Goal: Task Accomplishment & Management: Complete application form

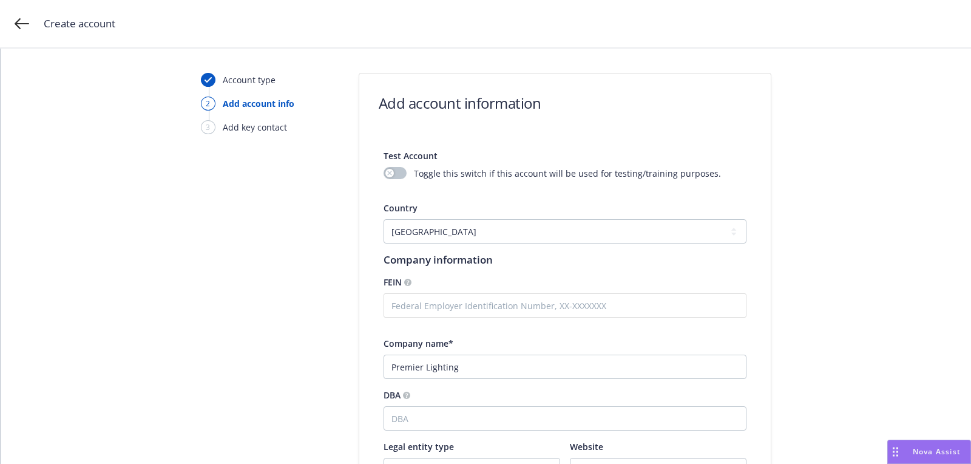
select select "US"
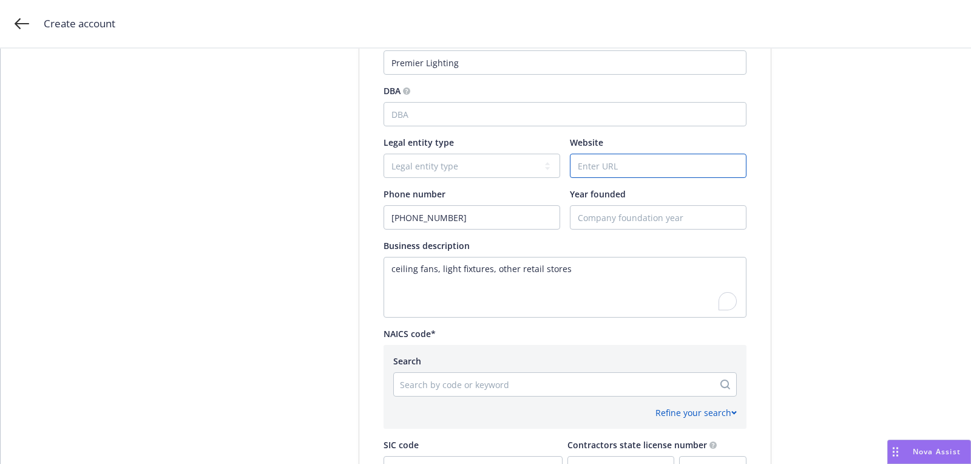
drag, startPoint x: 672, startPoint y: 177, endPoint x: 672, endPoint y: 168, distance: 9.1
click at [672, 177] on div at bounding box center [658, 166] width 177 height 24
paste input "[DOMAIN_NAME]"
type input "[DOMAIN_NAME]"
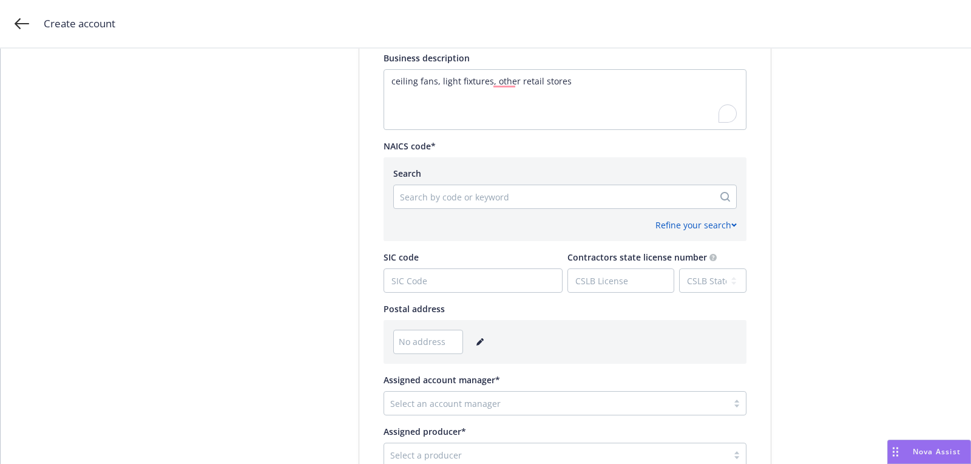
scroll to position [501, 0]
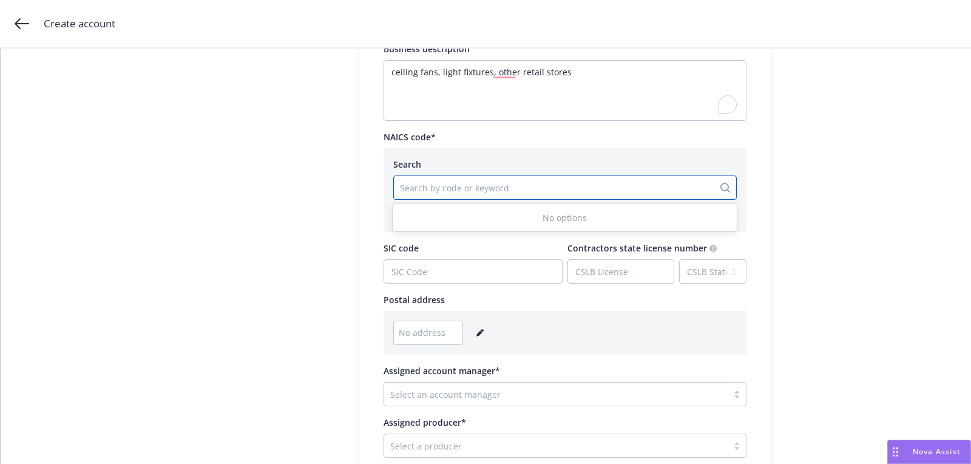
click at [453, 193] on div at bounding box center [554, 187] width 308 height 15
paste input "[STREET_ADDRESS][US_STATE]"
type input "[STREET_ADDRESS][US_STATE]"
click at [479, 342] on div "No address" at bounding box center [564, 332] width 343 height 24
click at [478, 334] on icon "editPencil" at bounding box center [479, 332] width 7 height 7
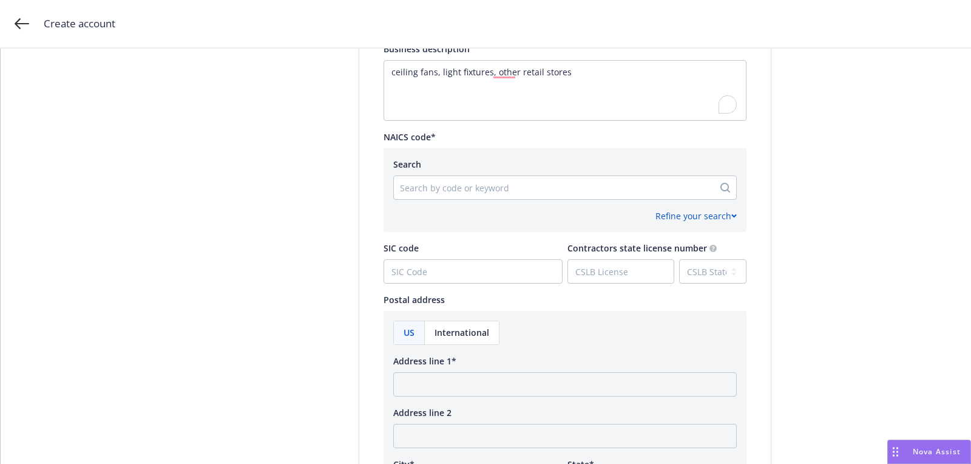
scroll to position [593, 0]
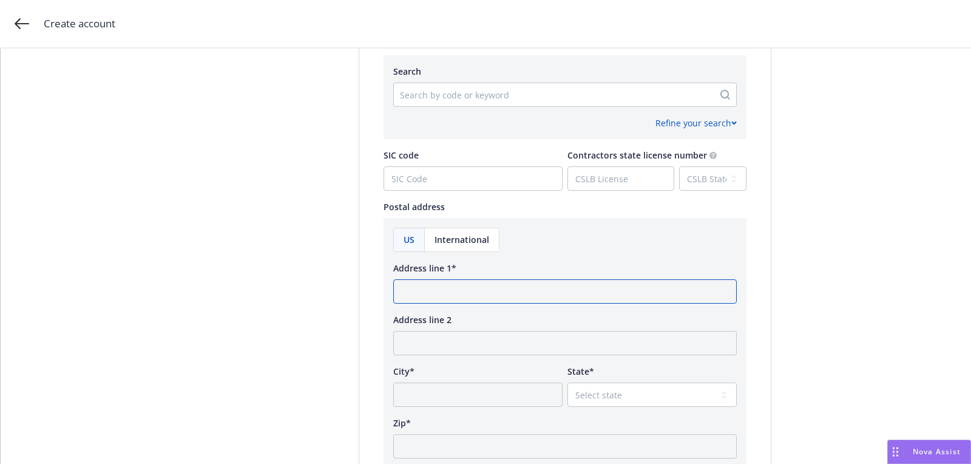
click at [492, 292] on input "Address line 1*" at bounding box center [564, 291] width 343 height 24
paste input "[STREET_ADDRESS][US_STATE]"
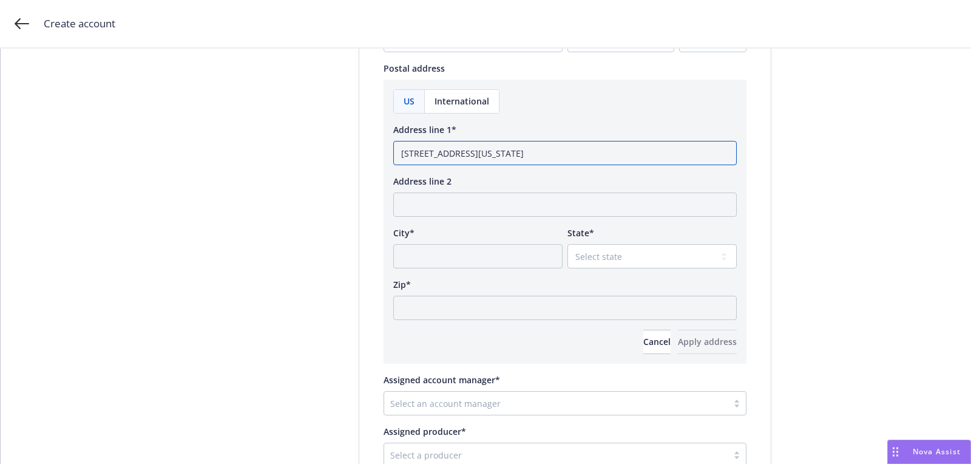
scroll to position [754, 0]
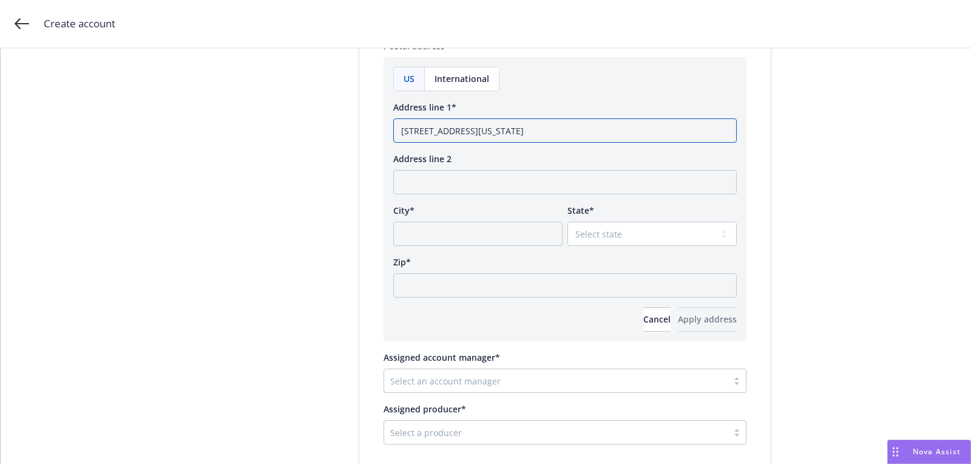
click at [575, 135] on input "[STREET_ADDRESS][US_STATE]" at bounding box center [564, 130] width 343 height 24
click at [575, 136] on input "[STREET_ADDRESS][US_STATE]" at bounding box center [564, 130] width 343 height 24
click at [572, 136] on input "[STREET_ADDRESS][US_STATE]" at bounding box center [564, 130] width 343 height 24
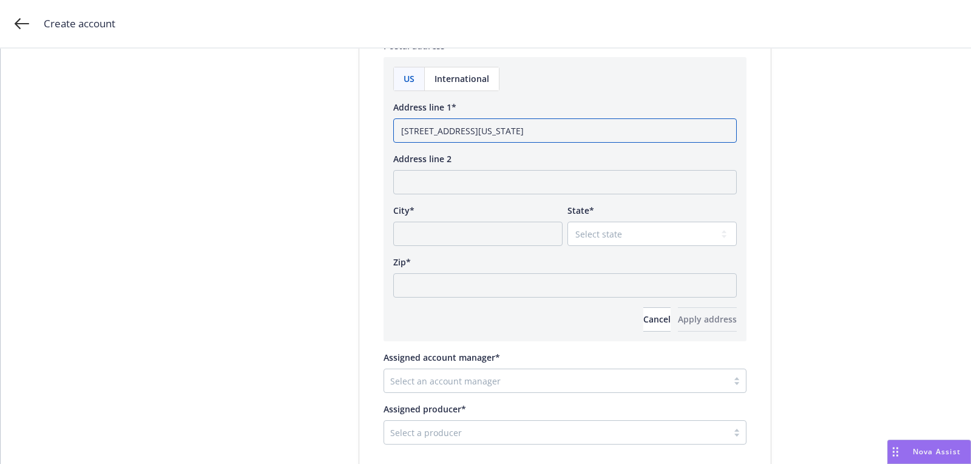
click at [572, 136] on input "[STREET_ADDRESS][US_STATE]" at bounding box center [564, 130] width 343 height 24
click at [566, 127] on input "[STREET_ADDRESS][US_STATE]" at bounding box center [564, 130] width 343 height 24
type input "[STREET_ADDRESS][US_STATE]"
click at [442, 279] on input "Zip*" at bounding box center [564, 285] width 343 height 24
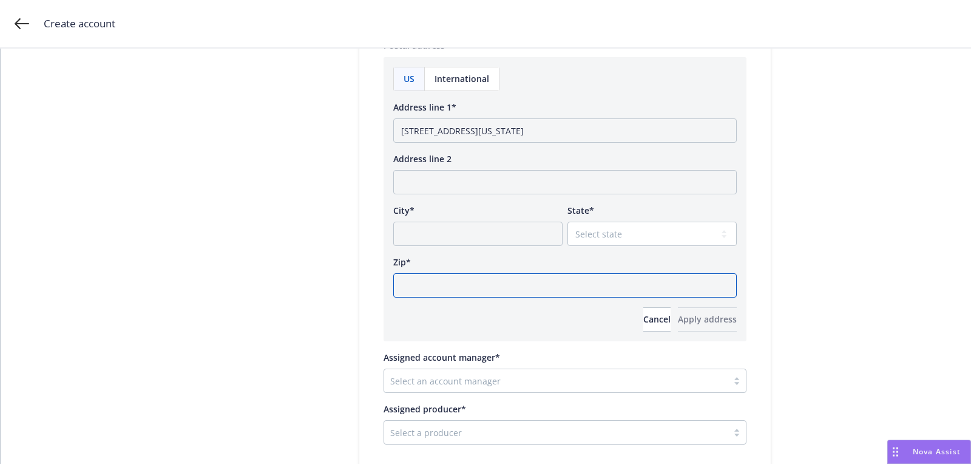
paste input "85013"
type input "85013"
click at [616, 229] on select "Select state [US_STATE] [US_STATE] [US_STATE] [US_STATE] [US_STATE] [PERSON_NAM…" at bounding box center [651, 233] width 169 height 24
select select "AZ"
click at [516, 131] on input "[STREET_ADDRESS][US_STATE]" at bounding box center [564, 130] width 343 height 24
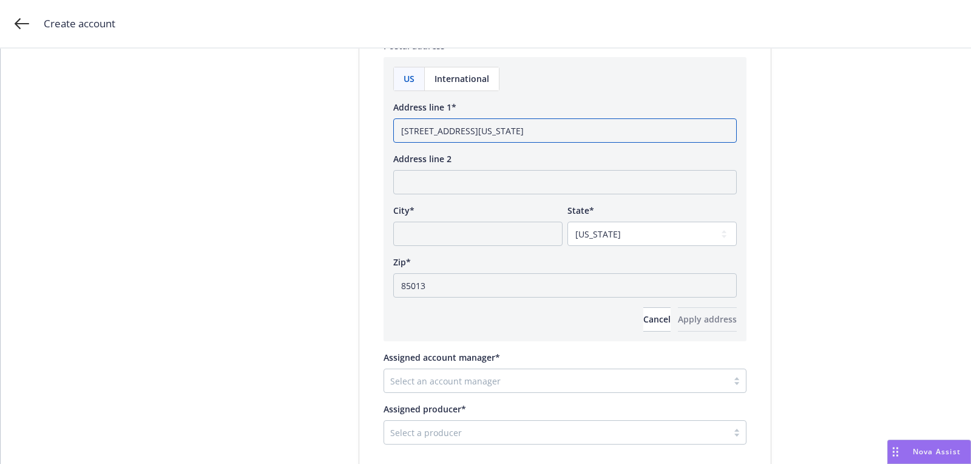
click at [516, 131] on input "[STREET_ADDRESS][US_STATE]" at bounding box center [564, 130] width 343 height 24
type input "[STREET_ADDRESS][US_STATE]"
click at [448, 237] on input "City*" at bounding box center [477, 233] width 169 height 24
paste input "Phoenix"
type input "Phoenix"
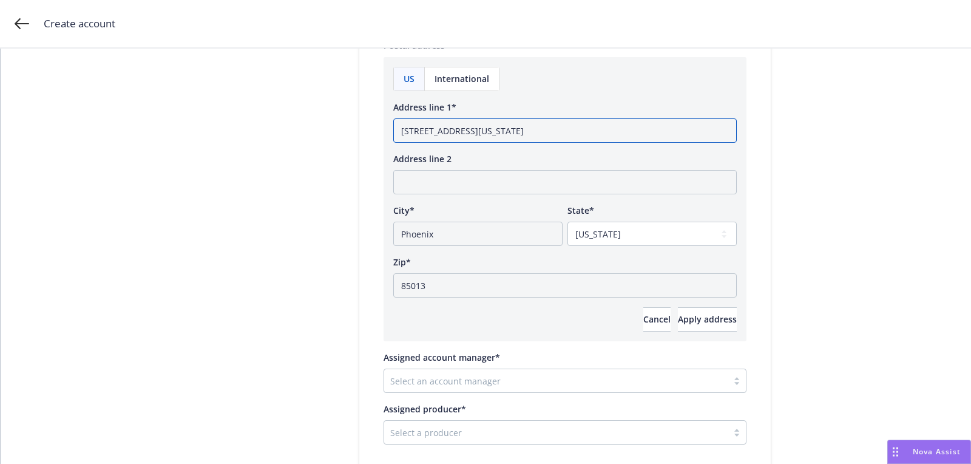
drag, startPoint x: 484, startPoint y: 132, endPoint x: 569, endPoint y: 131, distance: 84.4
click at [569, 134] on input "[STREET_ADDRESS][US_STATE]" at bounding box center [564, 130] width 343 height 24
type input "[STREET_ADDRESS]"
click at [695, 313] on span "Apply address" at bounding box center [707, 319] width 59 height 12
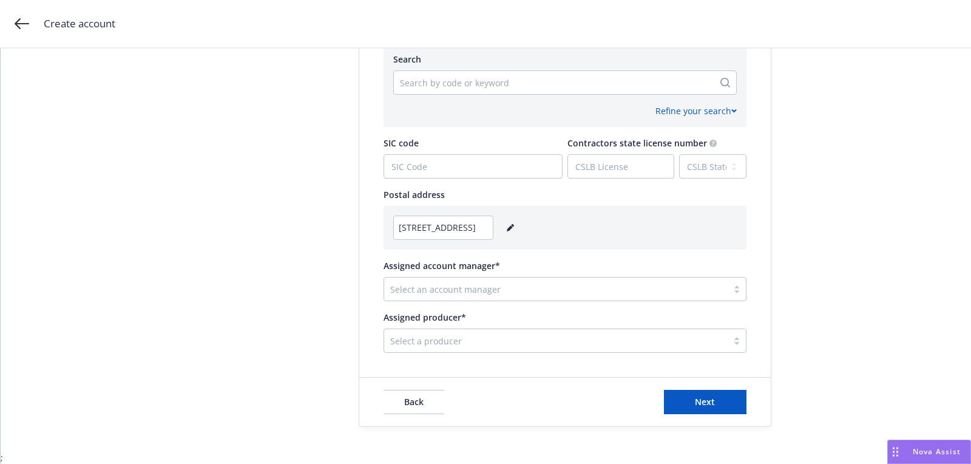
scroll to position [604, 0]
click at [522, 296] on div at bounding box center [555, 290] width 331 height 15
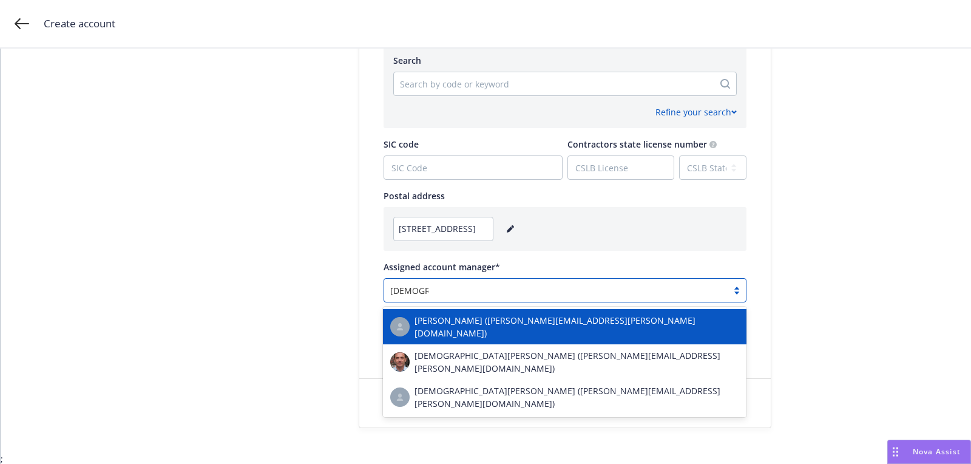
type input "[DEMOGRAPHIC_DATA] s"
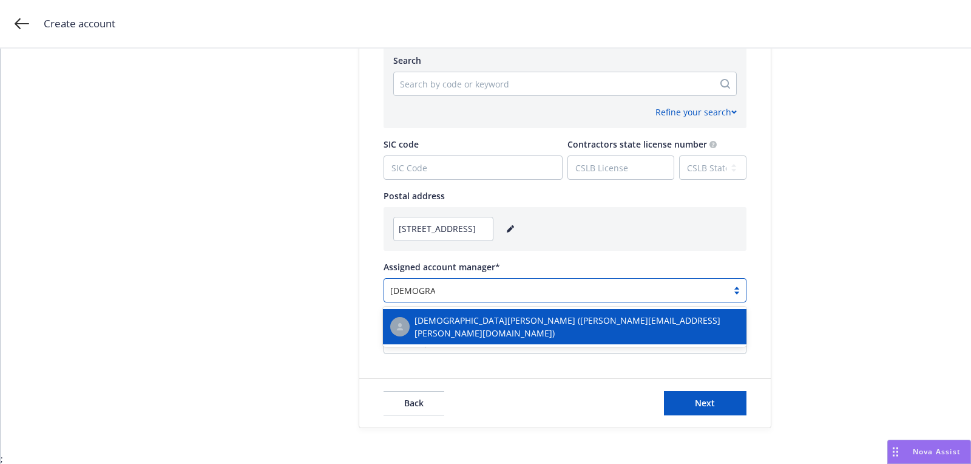
click at [489, 313] on div "[DEMOGRAPHIC_DATA][PERSON_NAME] ([PERSON_NAME][EMAIL_ADDRESS][PERSON_NAME][DOMA…" at bounding box center [564, 326] width 363 height 35
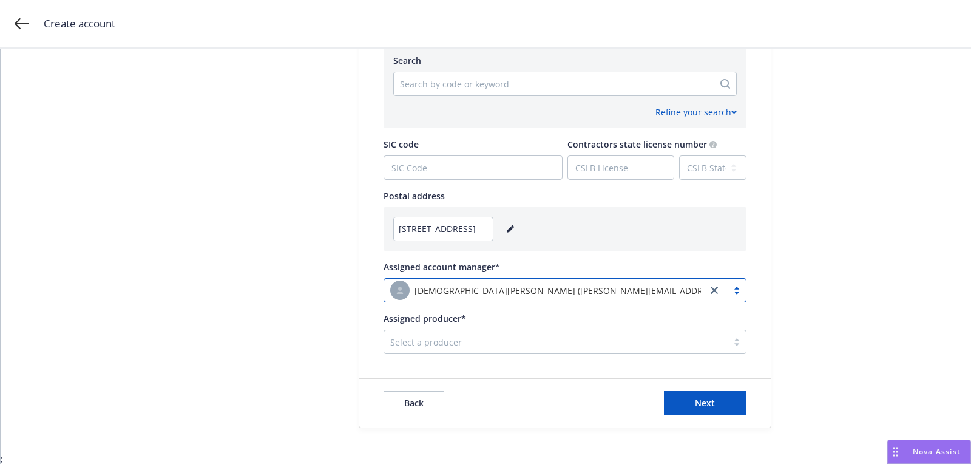
click at [479, 335] on div at bounding box center [555, 341] width 331 height 15
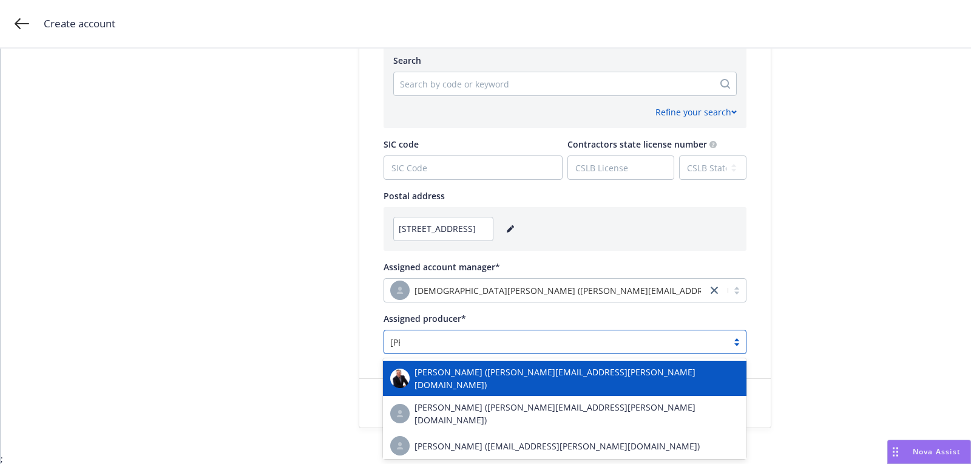
type input "[PERSON_NAME]"
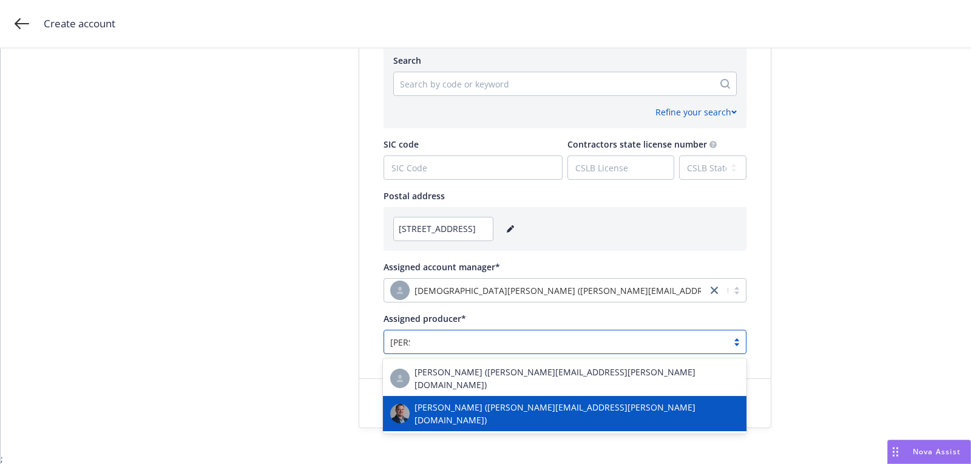
click at [476, 401] on div "[PERSON_NAME] ([PERSON_NAME][EMAIL_ADDRESS][PERSON_NAME][DOMAIN_NAME])" at bounding box center [564, 413] width 349 height 25
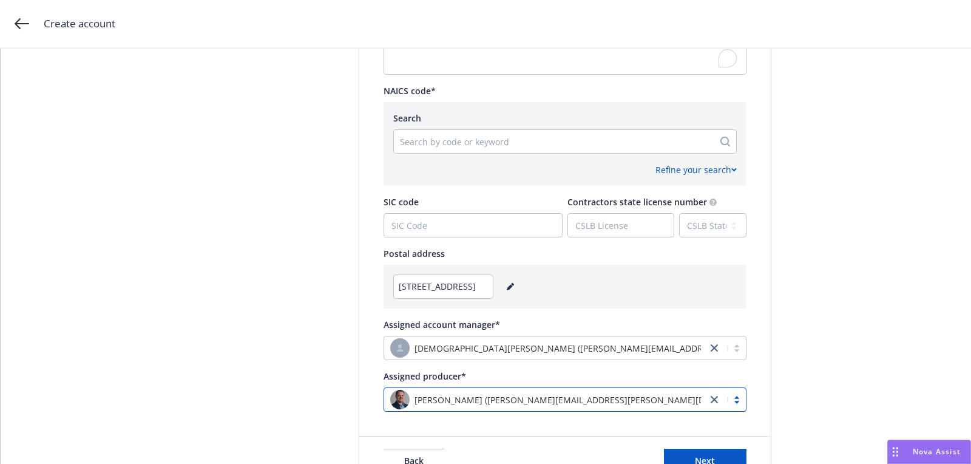
scroll to position [502, 0]
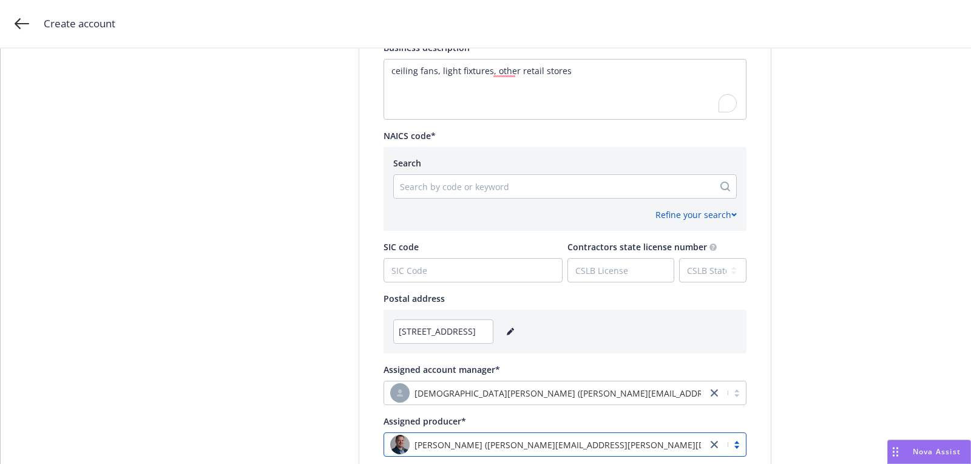
click at [509, 197] on div "Search by code or keyword" at bounding box center [564, 186] width 343 height 24
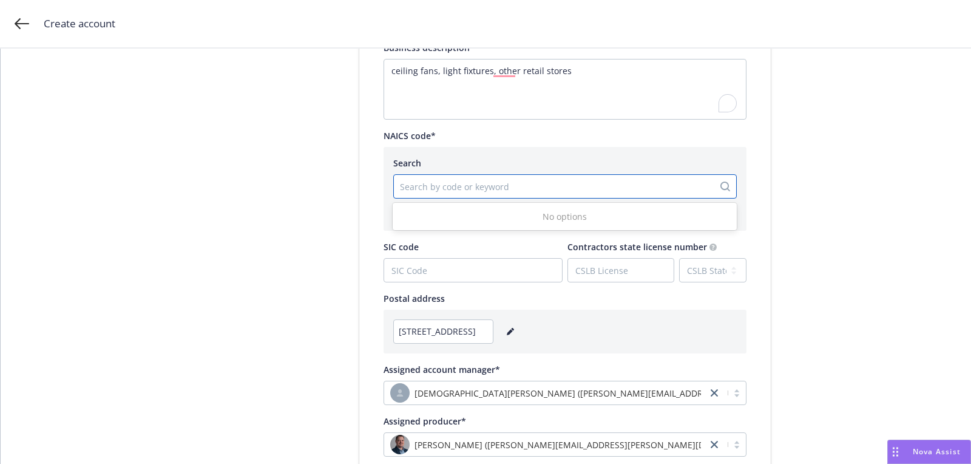
paste input "335121"
type input "335121"
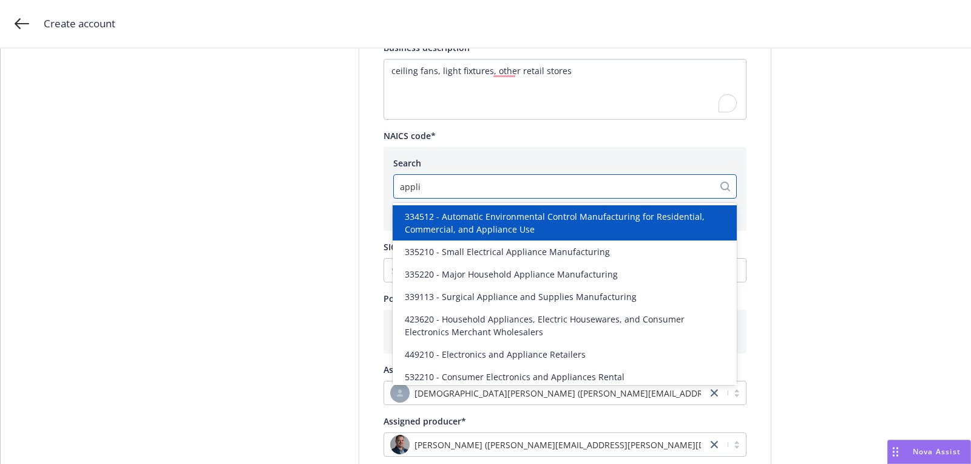
type input "applia"
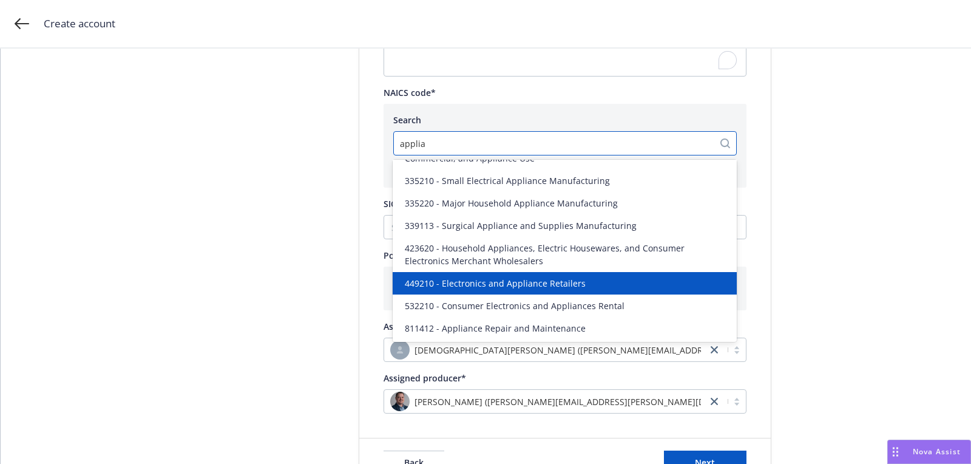
scroll to position [0, 0]
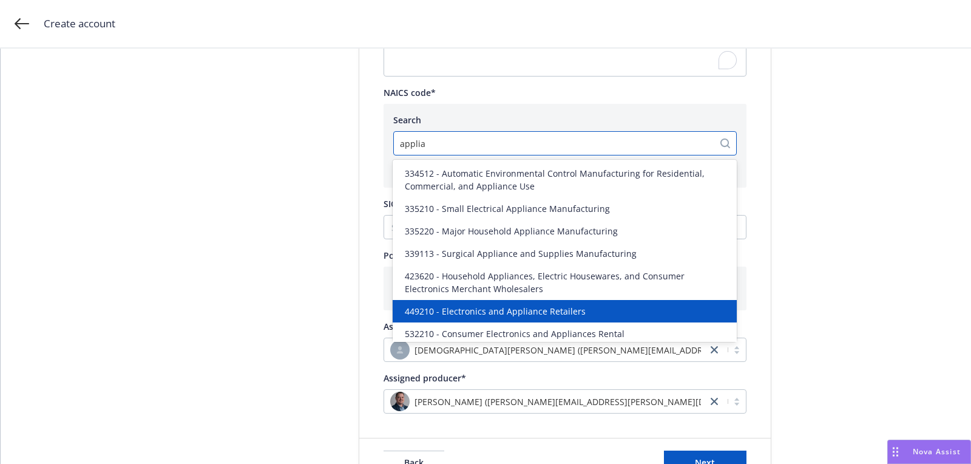
click at [544, 303] on div "449210 - Electronics and Appliance Retailers" at bounding box center [565, 311] width 344 height 22
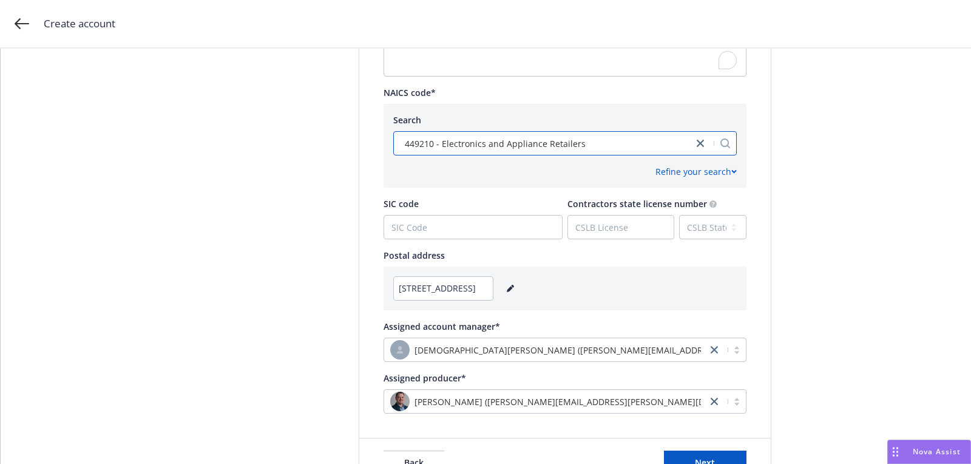
scroll to position [604, 0]
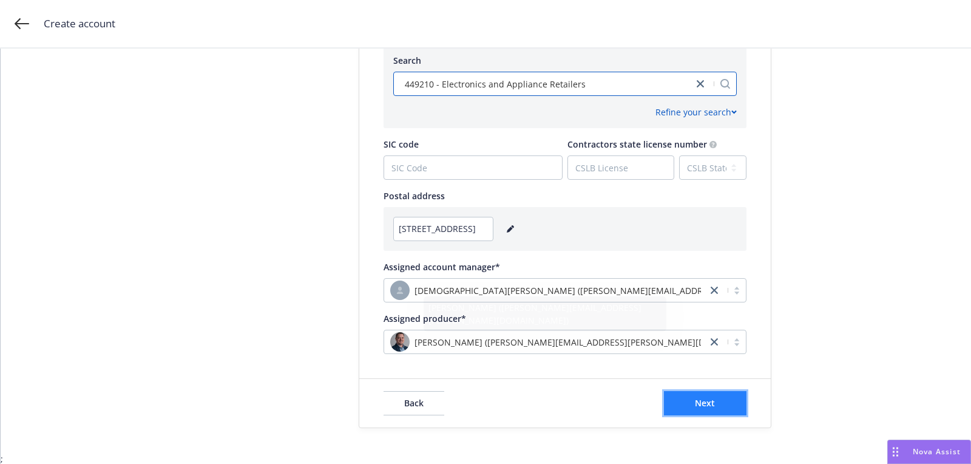
click at [673, 405] on button "Next" at bounding box center [705, 403] width 83 height 24
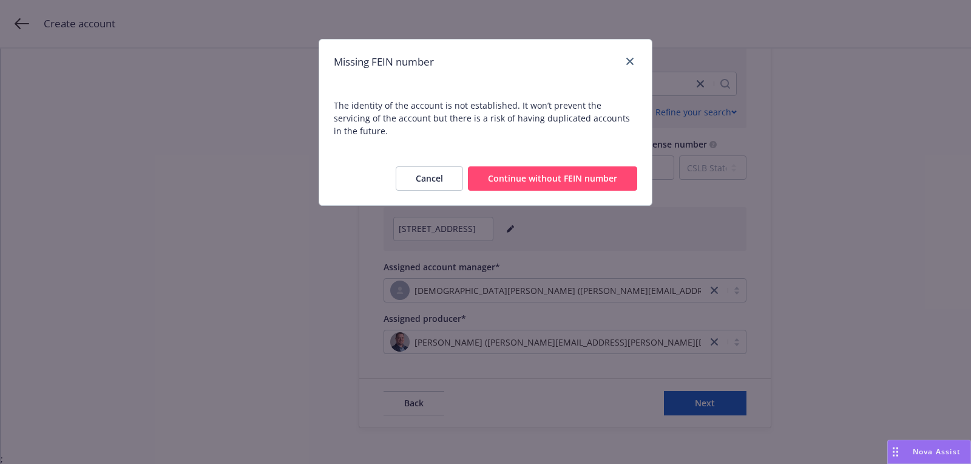
click at [607, 166] on button "Continue without FEIN number" at bounding box center [552, 178] width 169 height 24
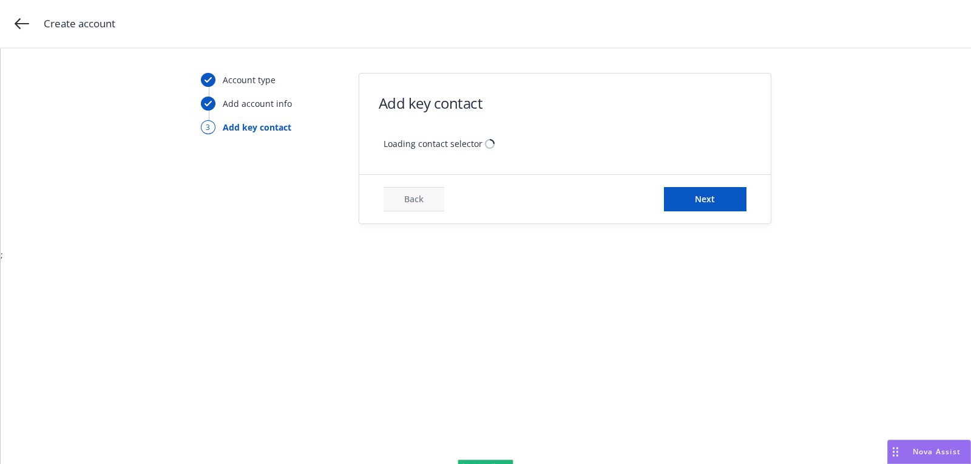
scroll to position [0, 0]
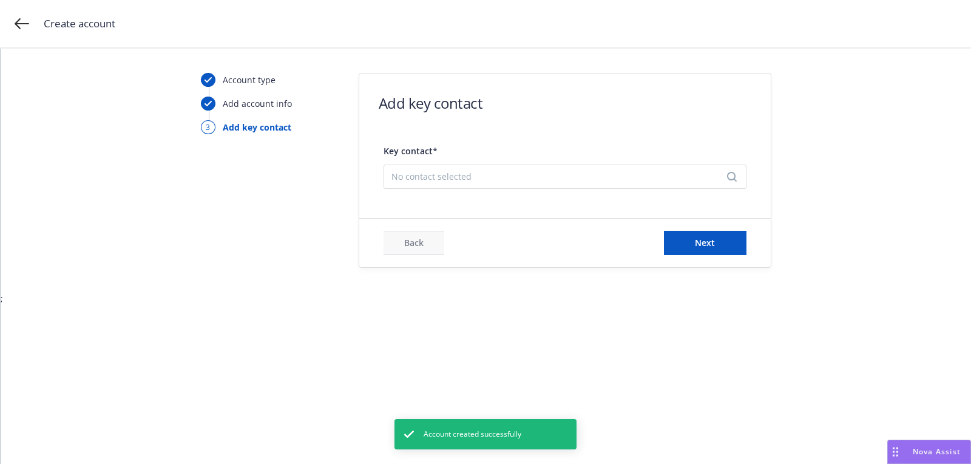
click at [466, 183] on div "No contact selected" at bounding box center [565, 176] width 363 height 24
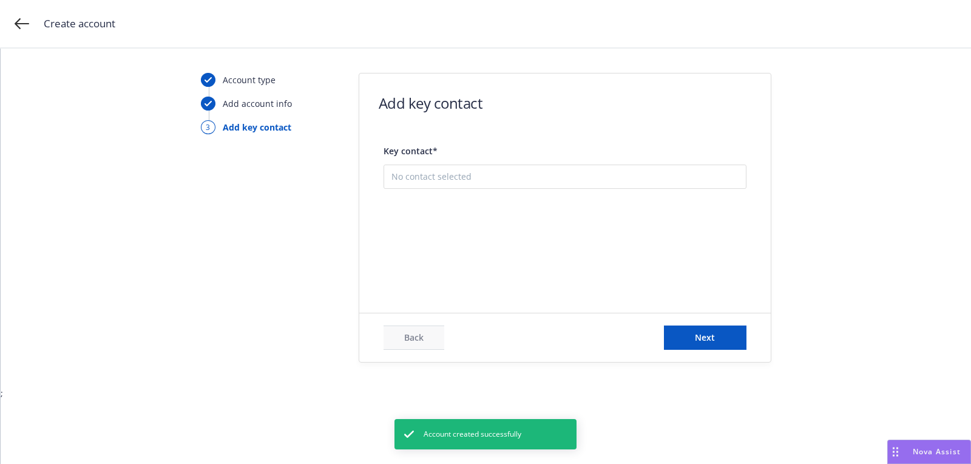
click at [465, 240] on button "Add new contact" at bounding box center [564, 237] width 347 height 24
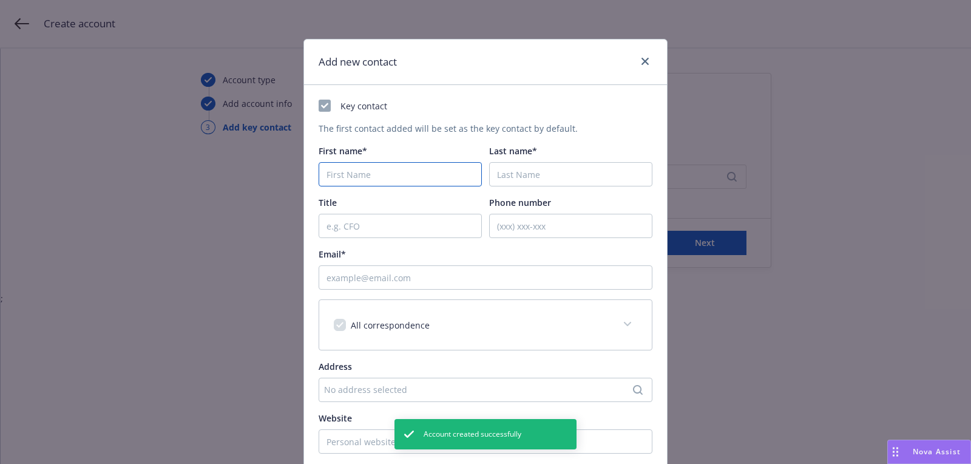
click at [430, 174] on input "First name*" at bounding box center [400, 174] width 163 height 24
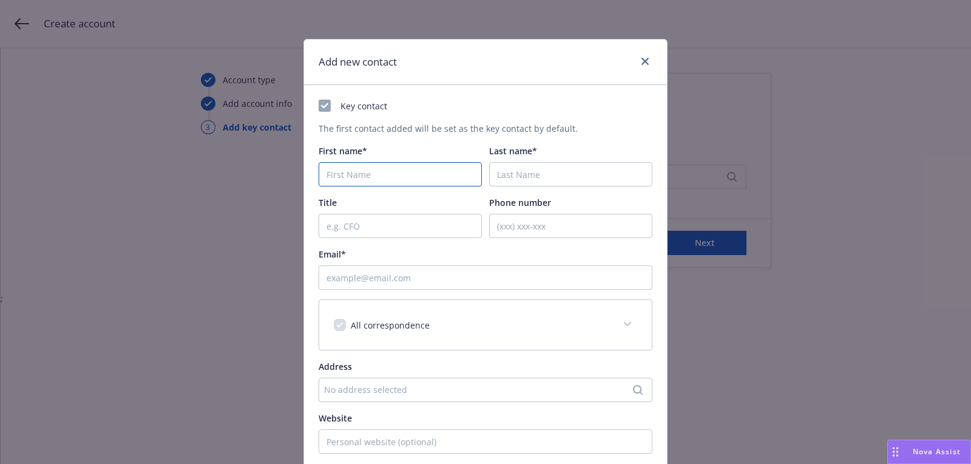
paste input "[PERSON_NAME]"
type input "[PERSON_NAME]"
paste input "King"
type input "King"
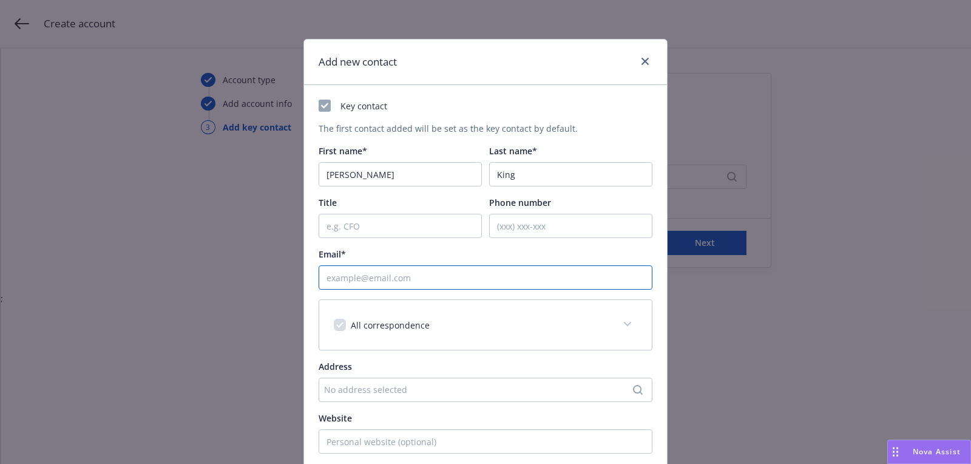
click at [492, 266] on input "Email*" at bounding box center [486, 277] width 334 height 24
paste input "[PERSON_NAME][EMAIL_ADDRESS][DOMAIN_NAME]"
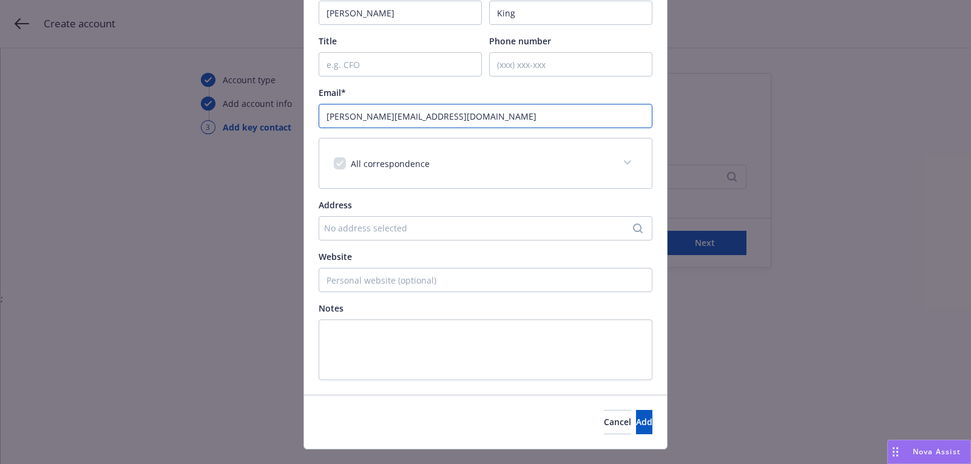
type input "[PERSON_NAME][EMAIL_ADDRESS][DOMAIN_NAME]"
click at [627, 394] on div "Cancel Add" at bounding box center [485, 421] width 363 height 54
click at [636, 411] on button "Add" at bounding box center [644, 422] width 16 height 24
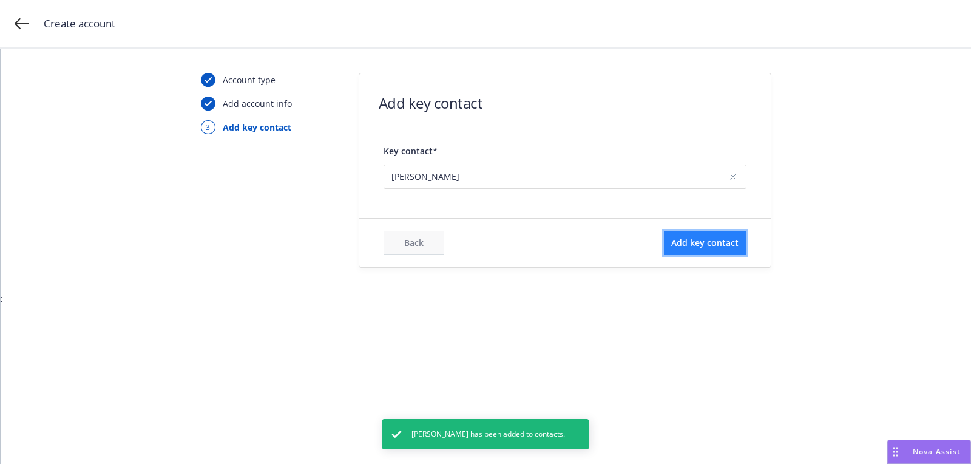
click at [697, 246] on span "Add key contact" at bounding box center [704, 243] width 67 height 12
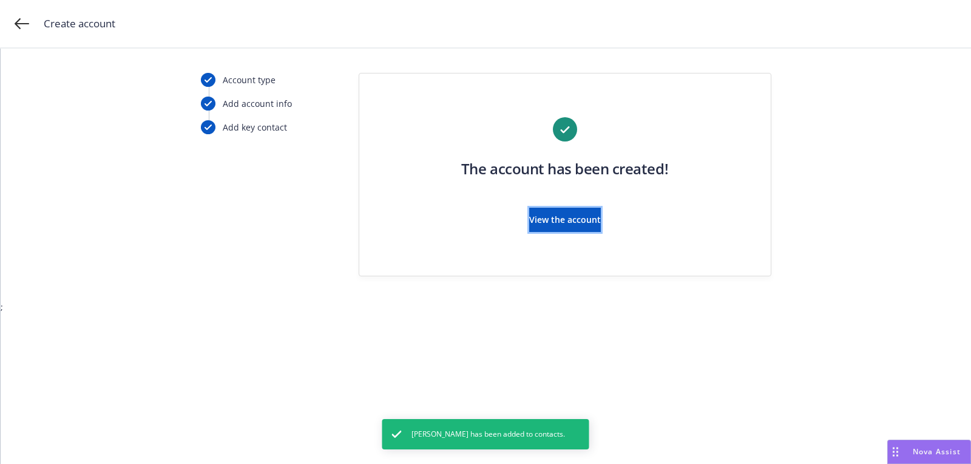
click at [554, 222] on span "View the account" at bounding box center [565, 220] width 72 height 12
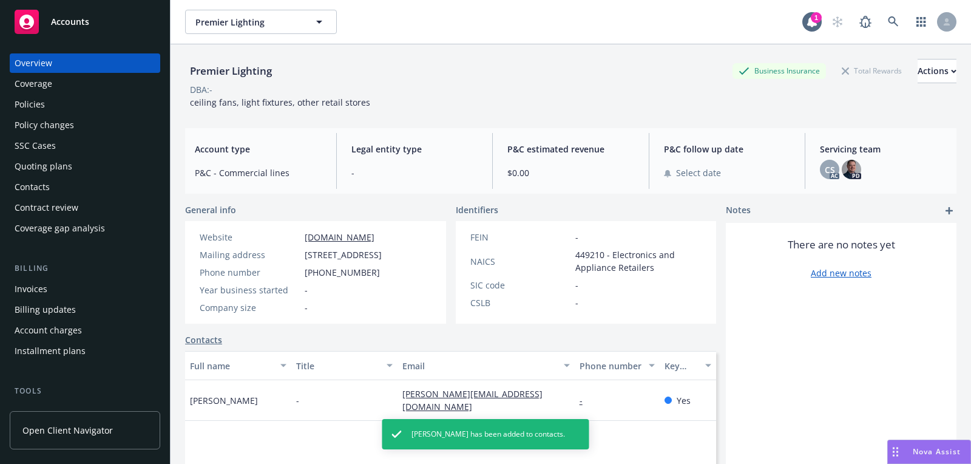
click at [87, 169] on div "Quoting plans" at bounding box center [85, 166] width 141 height 19
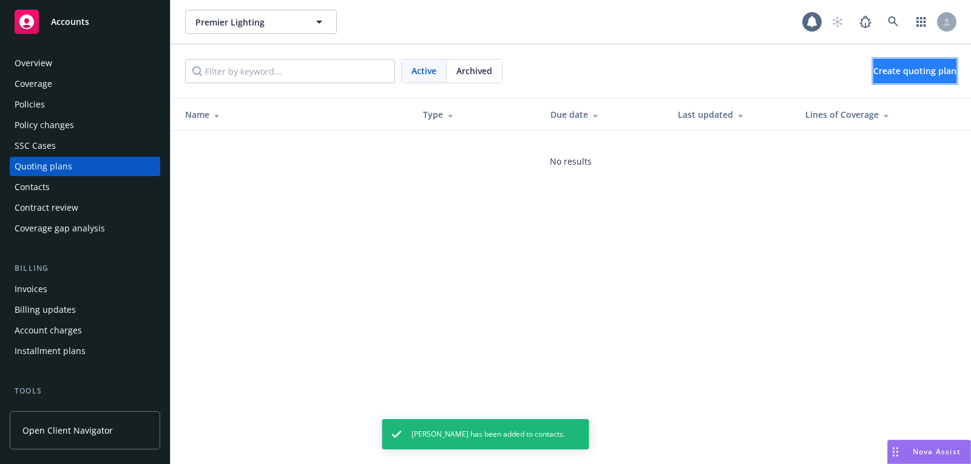
click at [873, 67] on span "Create quoting plan" at bounding box center [914, 71] width 83 height 12
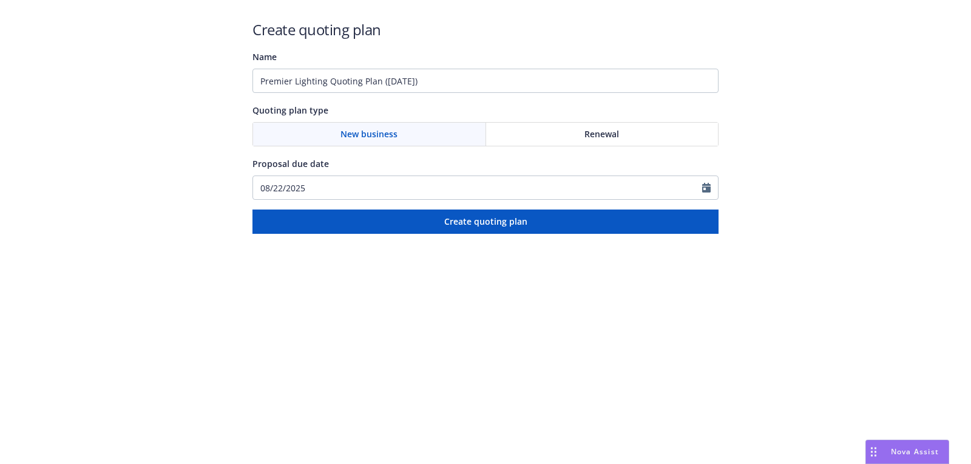
click at [437, 93] on div "Create quoting plan Name Premier Lighting Quoting Plan ([DATE]) Quoting plan ty…" at bounding box center [485, 126] width 466 height 214
click at [437, 92] on input "Premier Lighting Quoting Plan ([DATE])" at bounding box center [485, 81] width 466 height 24
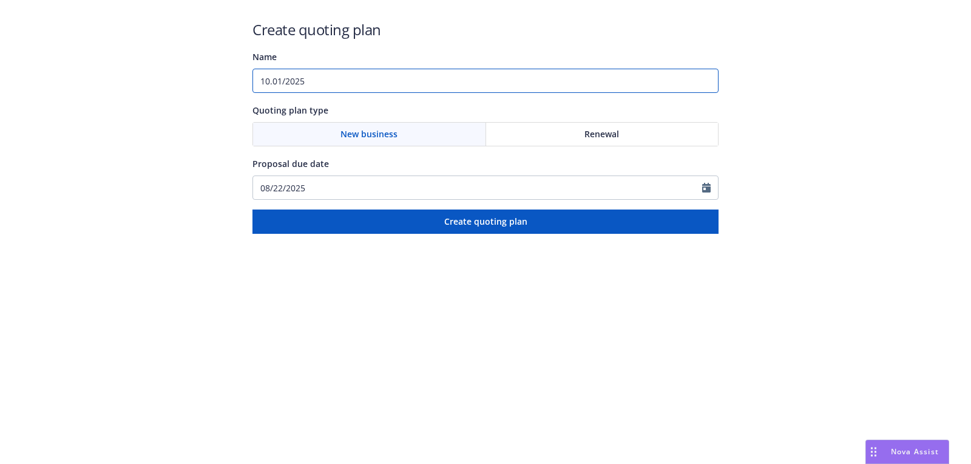
type input "10.01/2025"
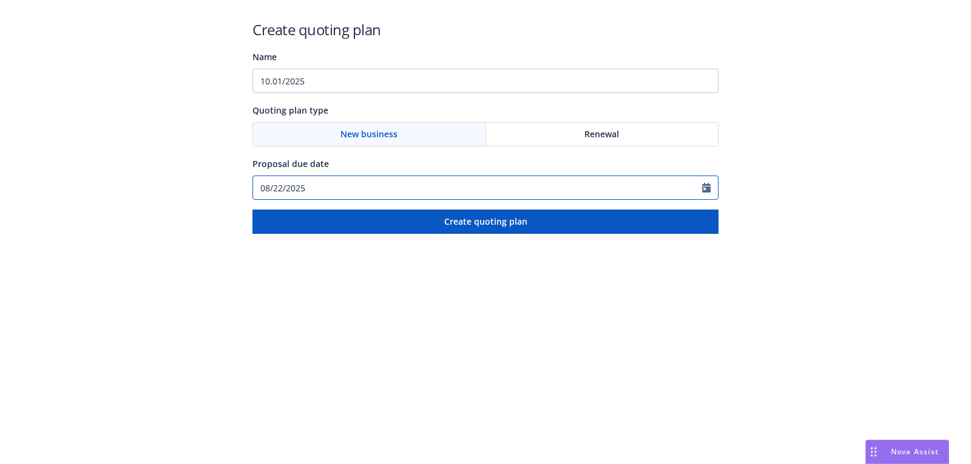
click at [325, 181] on input "08/22/2025" at bounding box center [477, 187] width 449 height 23
type input "08/22/2025a"
select select "8"
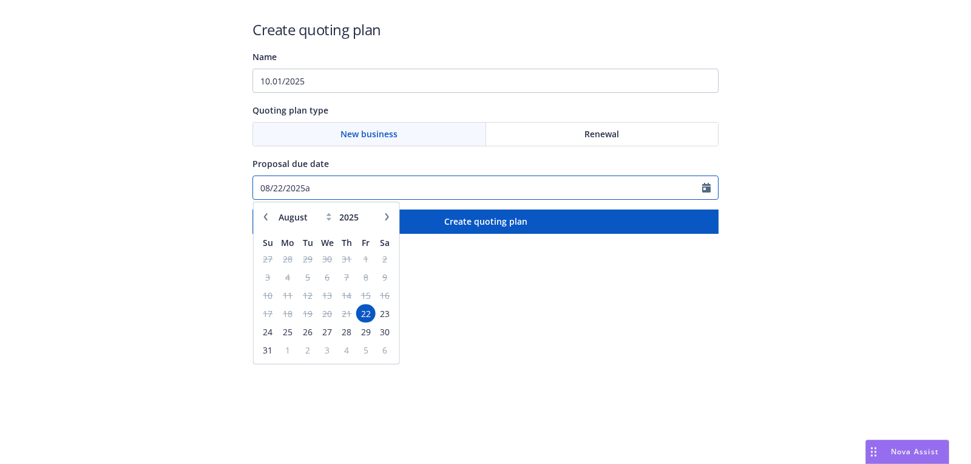
paste input "10.01/2025"
paste input "text"
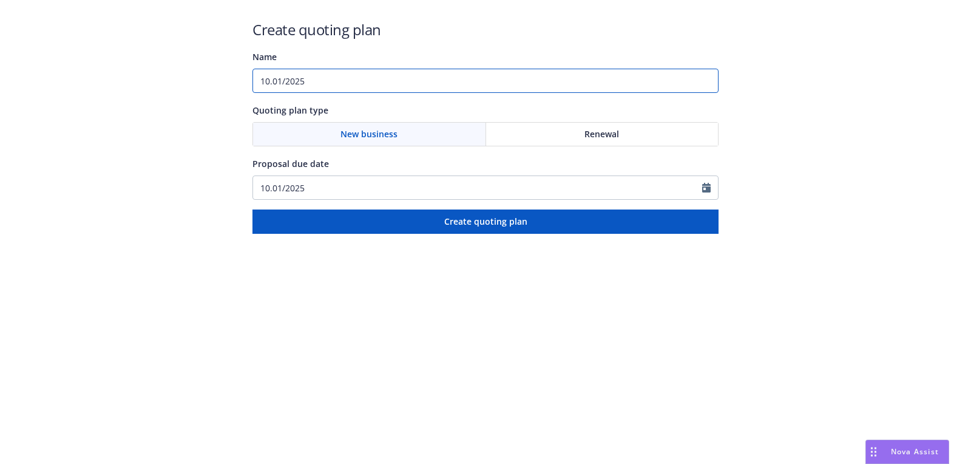
type input "08/22/2025"
click at [366, 85] on input "10.01/2025" at bounding box center [485, 81] width 466 height 24
click at [392, 77] on input "10.01/2025:" at bounding box center [485, 81] width 466 height 24
paste input "Workers Compensation;Commercial Package;Commercial Auto;Excess Liability;Commer…"
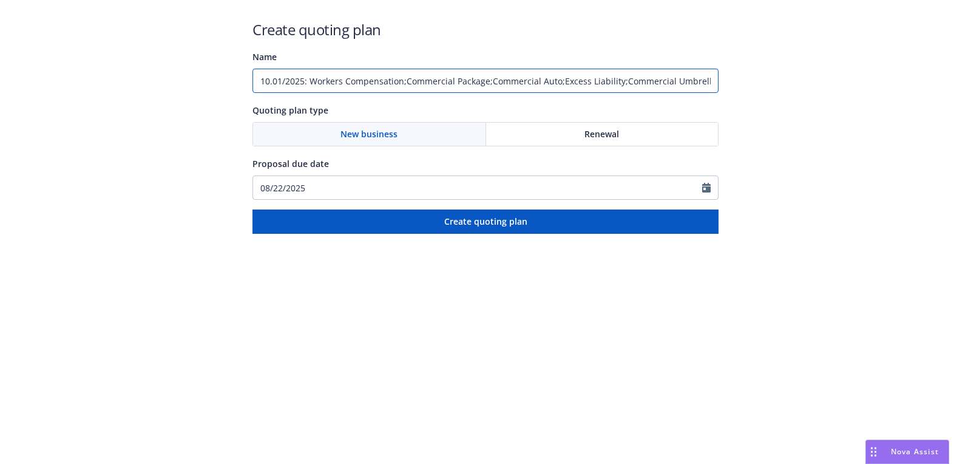
scroll to position [0, 148]
click at [651, 81] on input "10.01/2025: Workers Compensation;Commercial Package;Commercial Auto;Excess Liab…" at bounding box center [485, 81] width 466 height 24
click at [564, 82] on input "10.01/2025: Workers Compensation;Commercial Package;Commercial Auto;Excess Liab…" at bounding box center [485, 81] width 466 height 24
drag, startPoint x: 473, startPoint y: 84, endPoint x: 575, endPoint y: 98, distance: 102.8
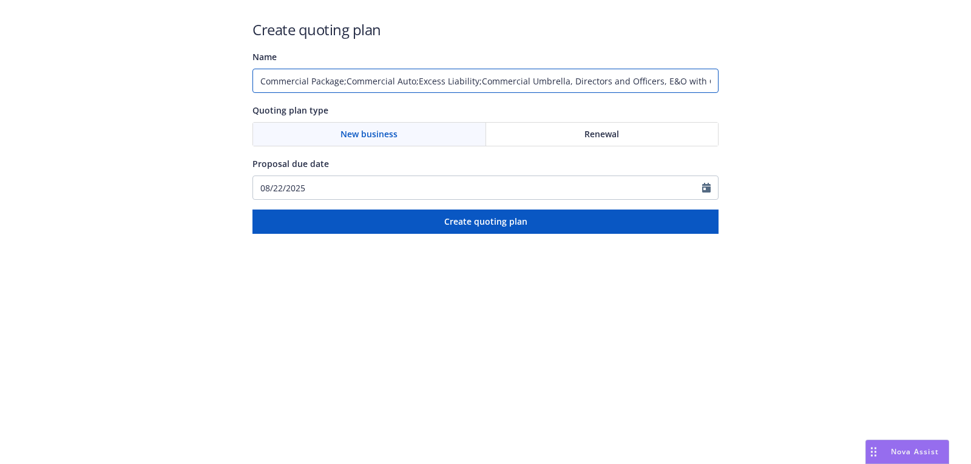
click at [473, 84] on input "10.01/2025: Workers Compensation;Commercial Package;Commercial Auto;Excess Liab…" at bounding box center [485, 81] width 466 height 24
click at [411, 76] on input "10.01/2025: Workers Compensation;Commercial Package;Commercial Auto;Excess Liab…" at bounding box center [485, 81] width 466 height 24
click at [346, 79] on input "10.01/2025: Workers Compensation;Commercial Package;Commercial Auto, Excess Lia…" at bounding box center [485, 81] width 466 height 24
click at [519, 87] on input "10.01/2025: Workers Compensation, Commercial Package, Commercial Auto, Excess L…" at bounding box center [485, 81] width 466 height 24
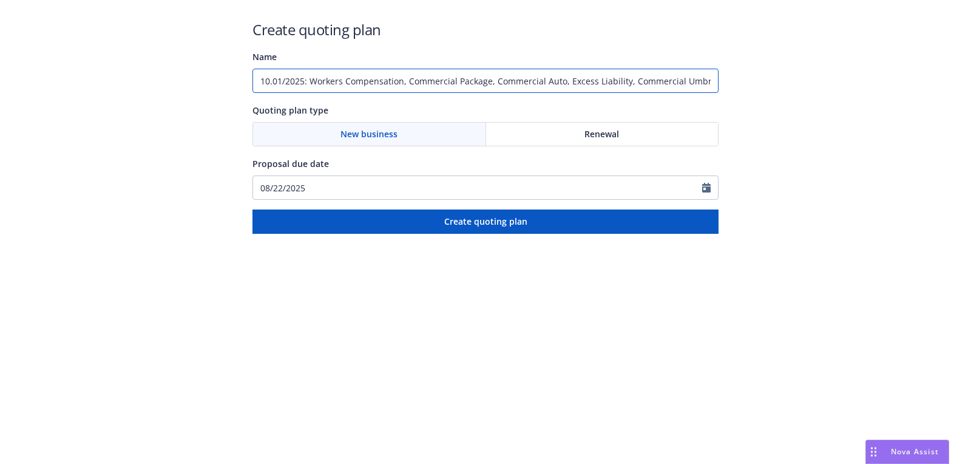
click at [589, 88] on input "10.01/2025: Workers Compensation, Commercial Package, Commercial Auto, Excess L…" at bounding box center [485, 81] width 466 height 24
click at [623, 80] on input "10.01/2025: Workers Compensation, Commercial Package, Commercial Auto, Excess L…" at bounding box center [485, 81] width 466 height 24
click at [356, 87] on input "10.01/2025: Workers Compensation, Commercial Package, Commercial Auto, Excess L…" at bounding box center [485, 81] width 466 height 24
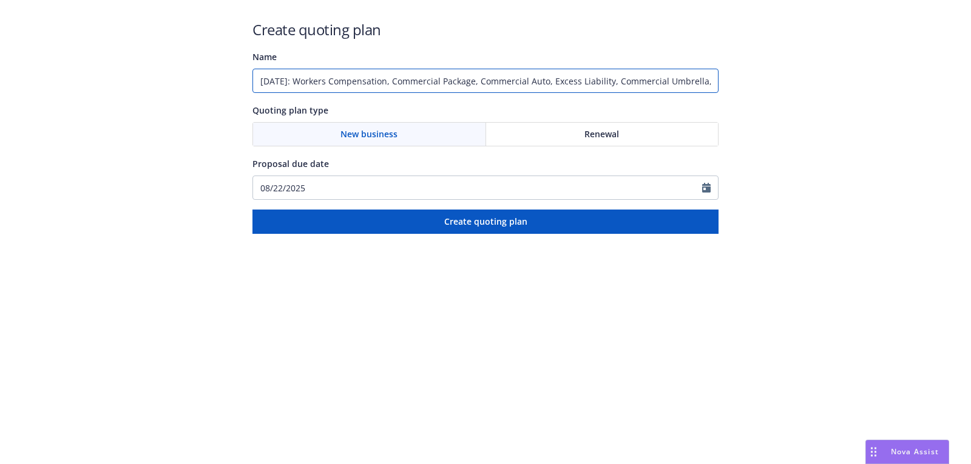
drag, startPoint x: 306, startPoint y: 78, endPoint x: 217, endPoint y: 80, distance: 88.6
click at [217, 79] on div "Create quoting plan Name 10/01/2025: Workers Compensation, Commercial Package, …" at bounding box center [485, 117] width 971 height 234
type input "10/01/2025: Workers Compensation, Commercial Package, Commercial Auto, Excess L…"
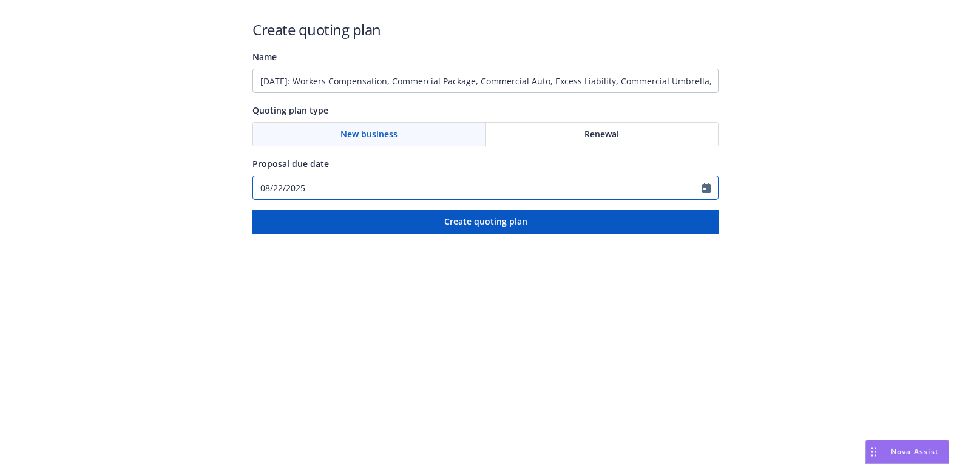
click at [308, 177] on input "08/22/2025" at bounding box center [477, 187] width 449 height 23
select select "8"
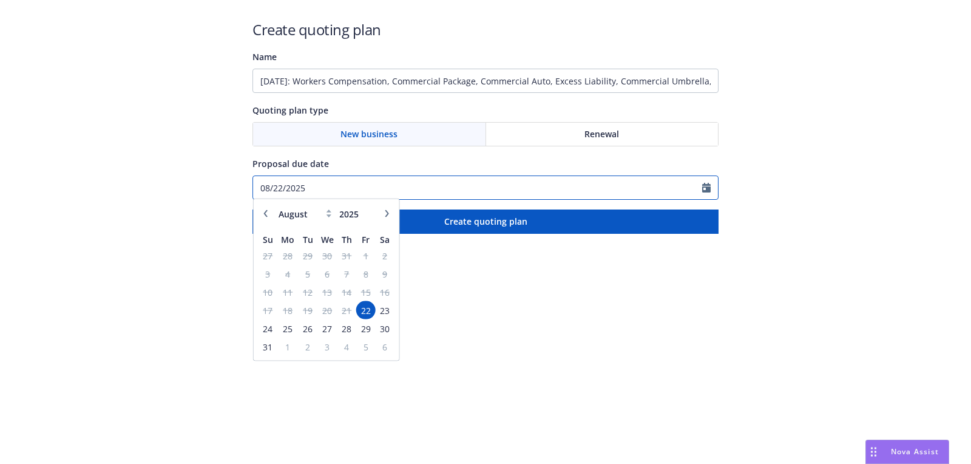
paste input "10/01"
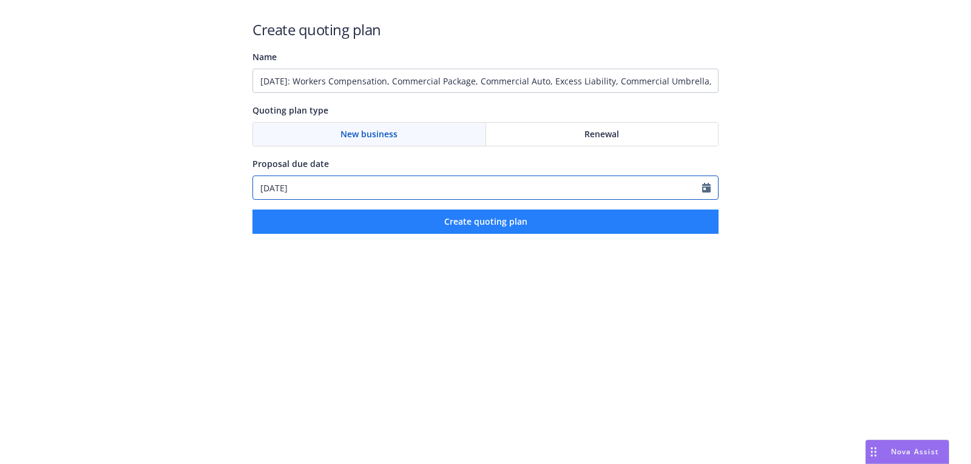
type input "10/01/2025"
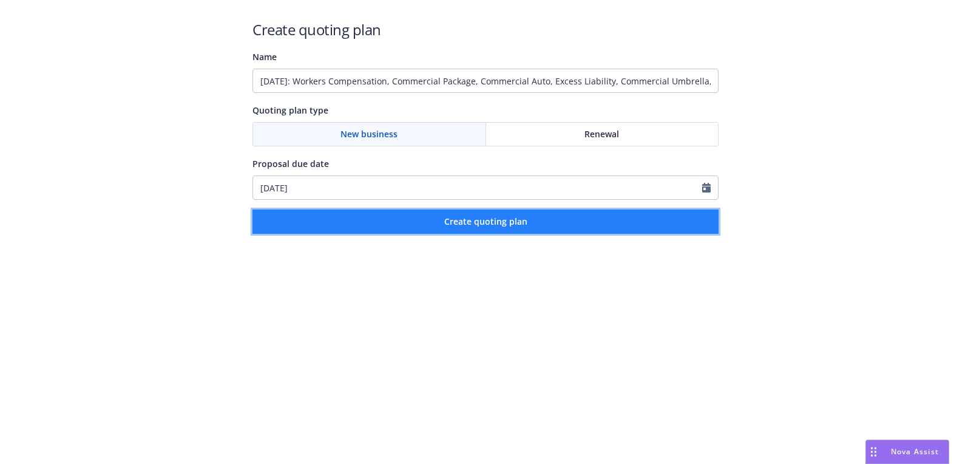
click at [423, 216] on button "Create quoting plan" at bounding box center [485, 221] width 466 height 24
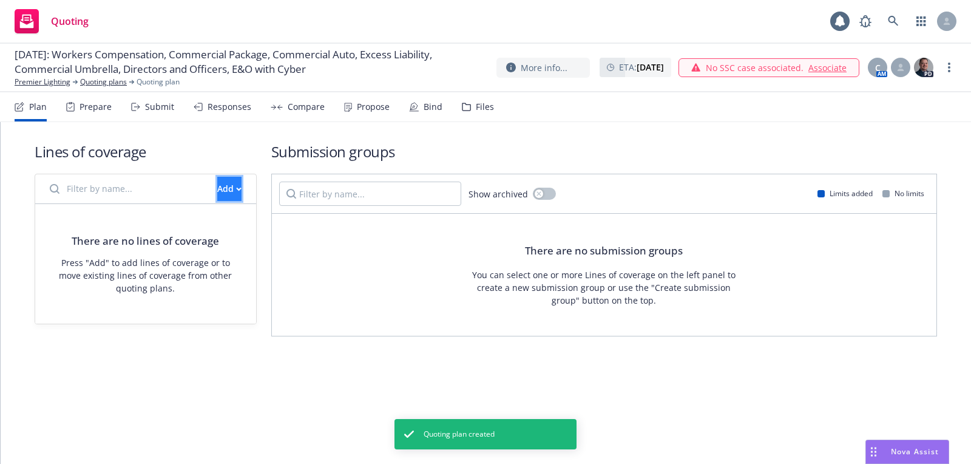
click at [229, 186] on button "Add" at bounding box center [229, 189] width 24 height 24
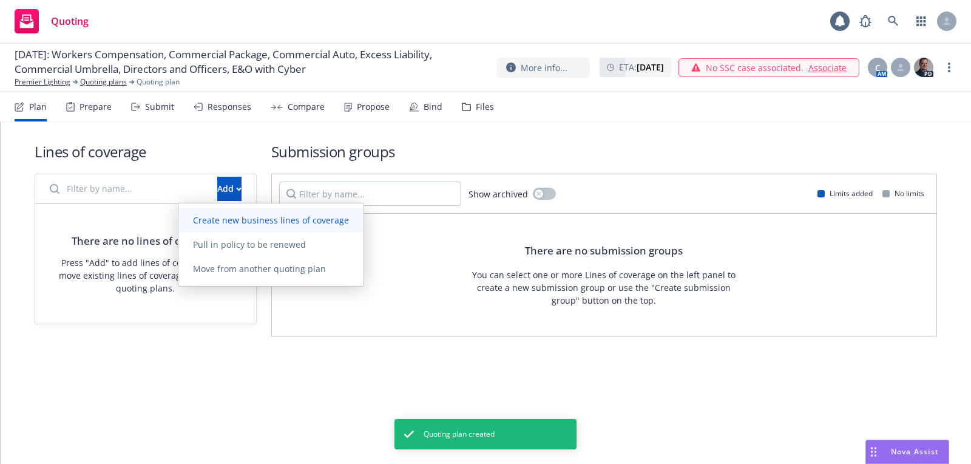
click at [237, 221] on span "Create new business lines of coverage" at bounding box center [270, 220] width 185 height 12
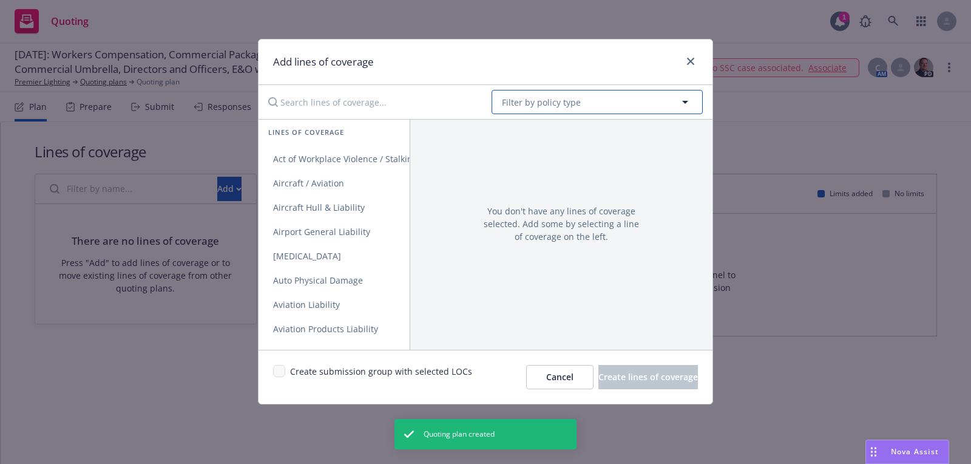
click at [574, 101] on span "Filter by policy type" at bounding box center [541, 102] width 79 height 13
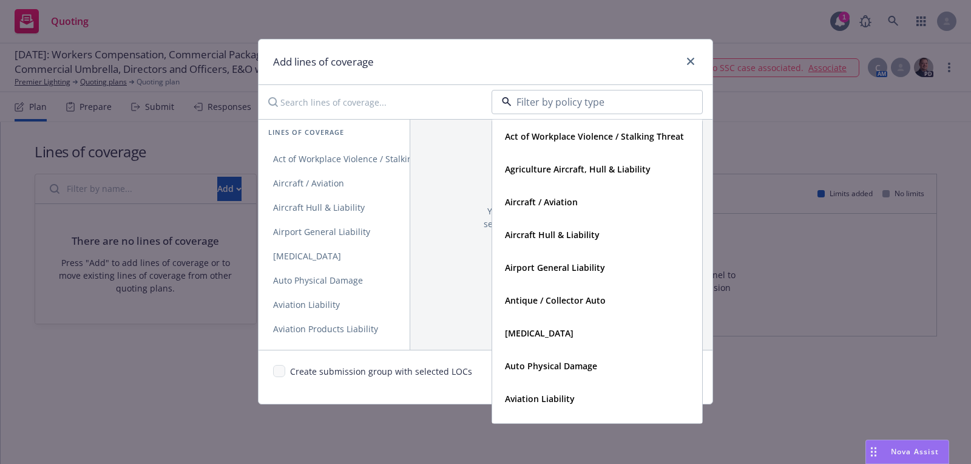
click at [548, 102] on input at bounding box center [595, 102] width 166 height 15
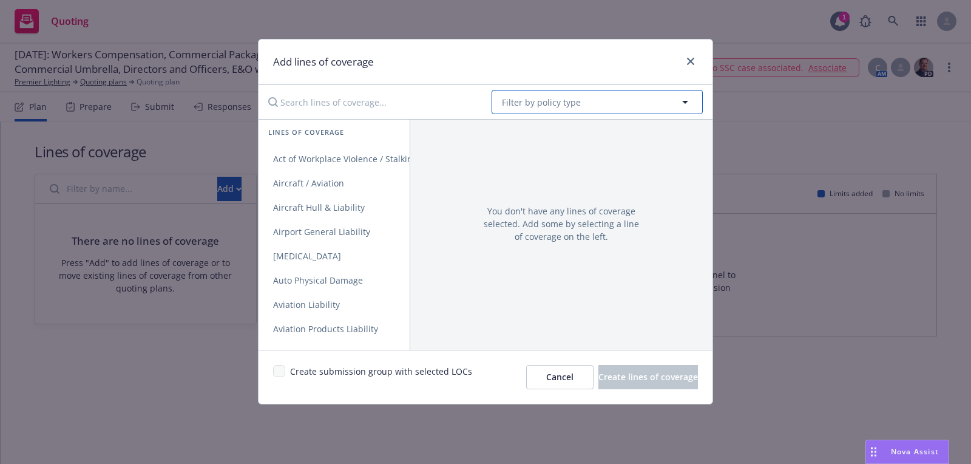
click at [552, 98] on span "Filter by policy type" at bounding box center [541, 102] width 79 height 13
type input "worker"
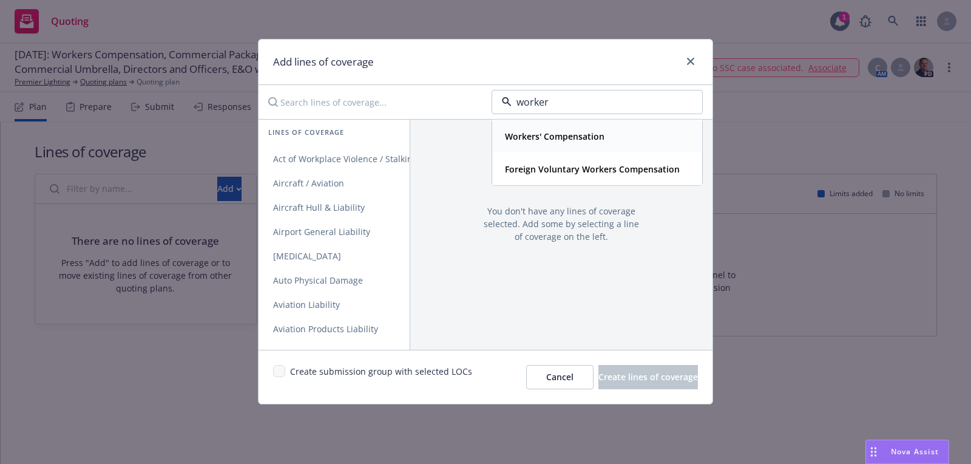
click at [546, 134] on strong "Workers' Compensation" at bounding box center [555, 136] width 100 height 12
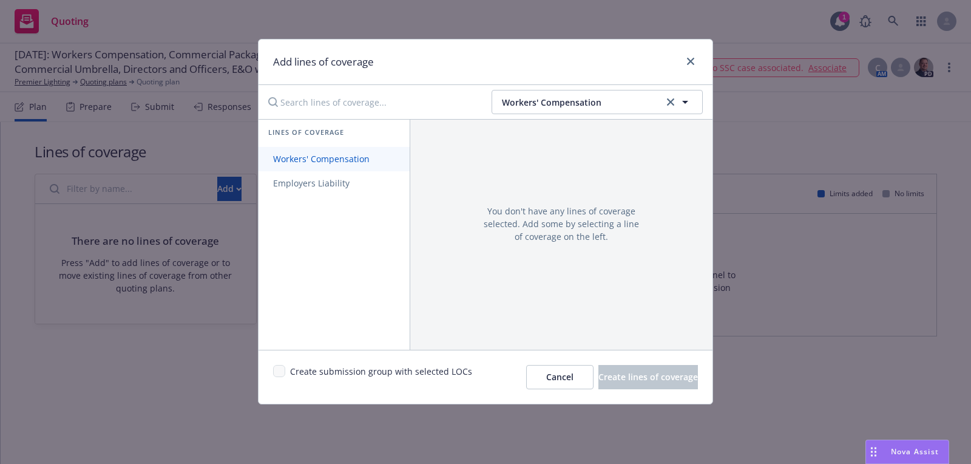
click at [388, 151] on link "Workers' Compensation" at bounding box center [334, 159] width 151 height 24
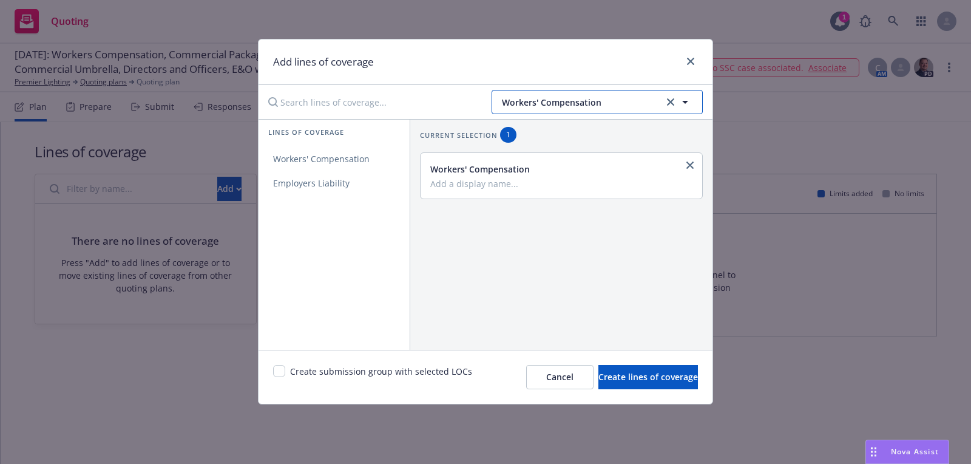
click at [590, 101] on span "Workers' Compensation" at bounding box center [581, 102] width 158 height 13
click at [579, 100] on span "Workers' Compensation" at bounding box center [581, 102] width 158 height 13
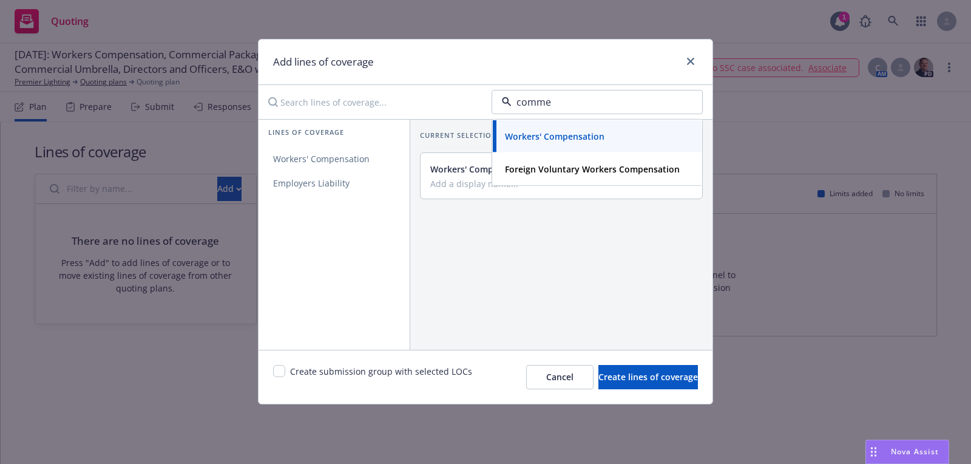
type input "commer"
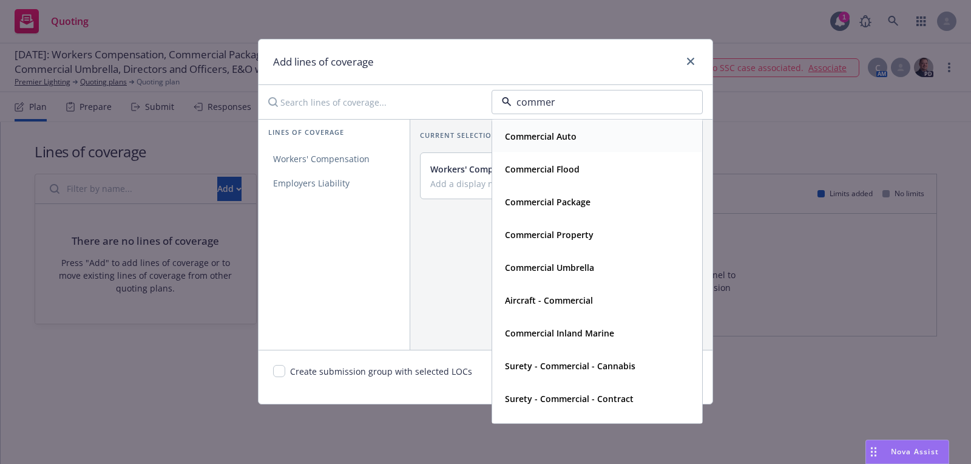
click at [560, 137] on strong "Commercial Auto" at bounding box center [541, 136] width 72 height 12
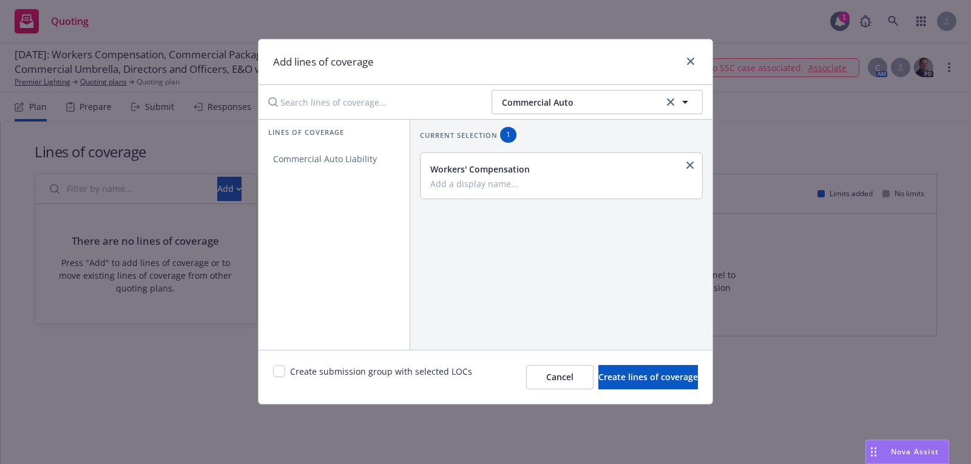
click at [560, 137] on div "Commercial Auto" at bounding box center [539, 132] width 79 height 18
click at [566, 113] on button "Commercial Auto" at bounding box center [597, 102] width 211 height 24
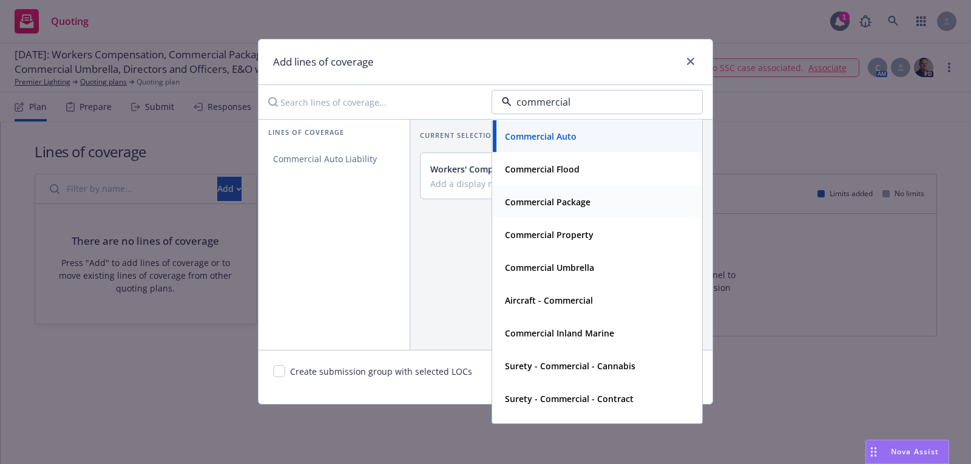
click at [556, 195] on span "Commercial Package" at bounding box center [548, 201] width 86 height 13
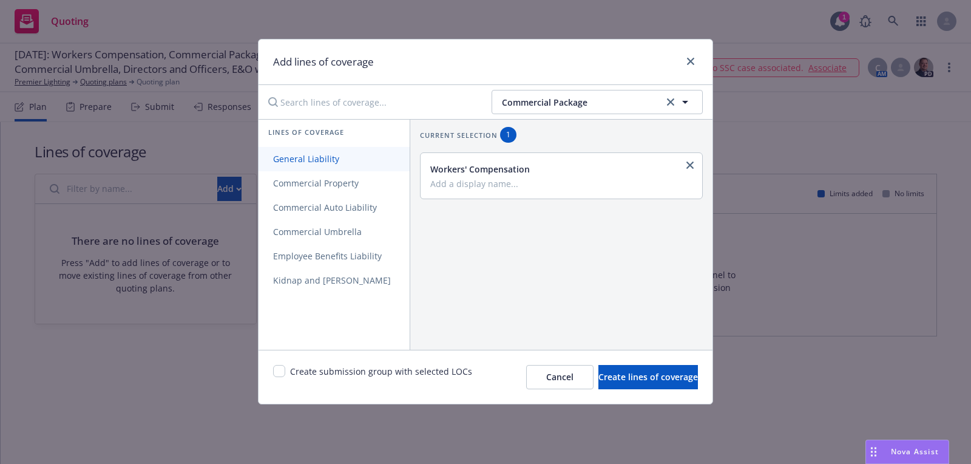
click at [362, 164] on link "General Liability" at bounding box center [334, 159] width 151 height 24
click at [354, 184] on span "Commercial Property" at bounding box center [316, 183] width 115 height 12
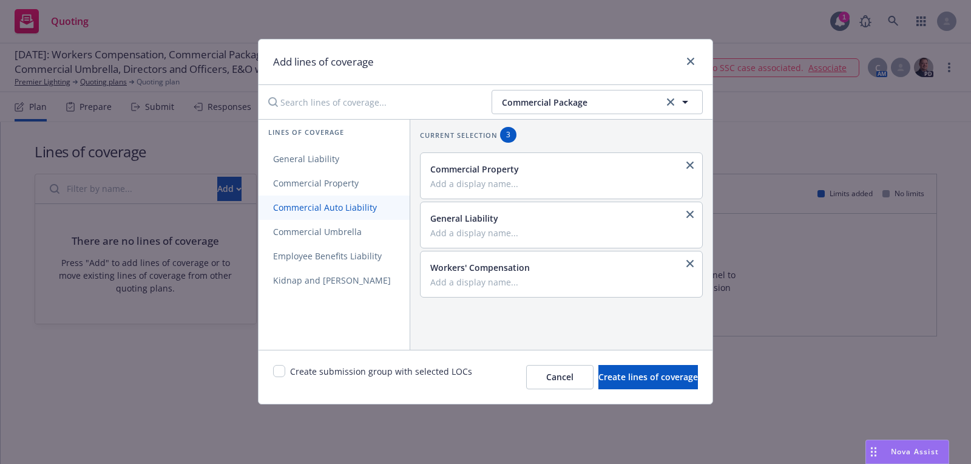
click at [318, 218] on link "Commercial Auto Liability" at bounding box center [334, 207] width 151 height 24
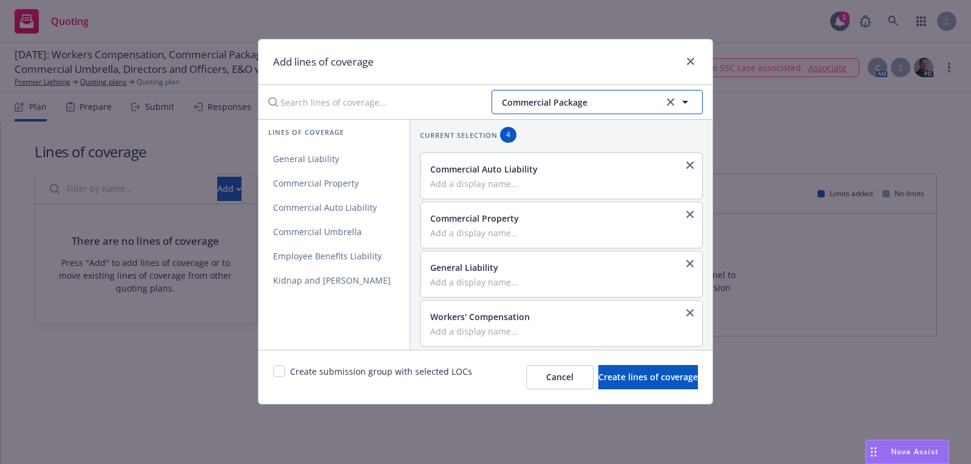
click at [609, 96] on span "Commercial Package" at bounding box center [581, 102] width 158 height 13
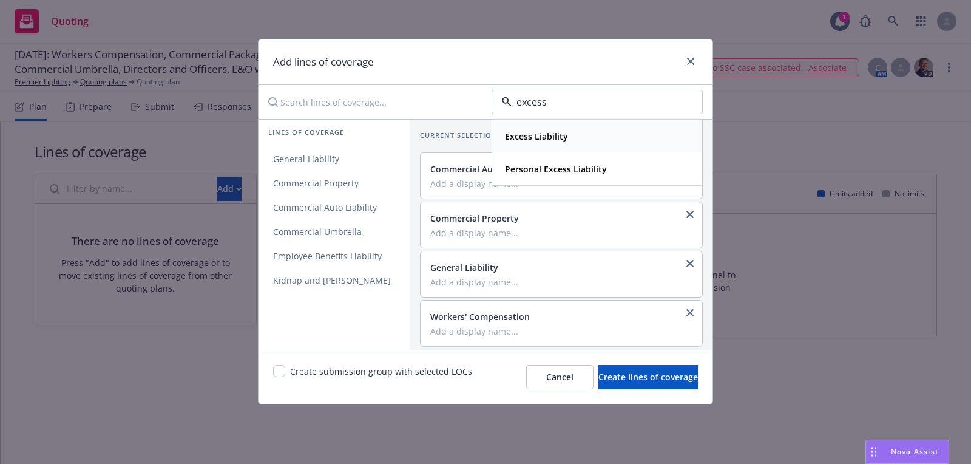
click at [551, 130] on strong "Excess Liability" at bounding box center [536, 136] width 63 height 12
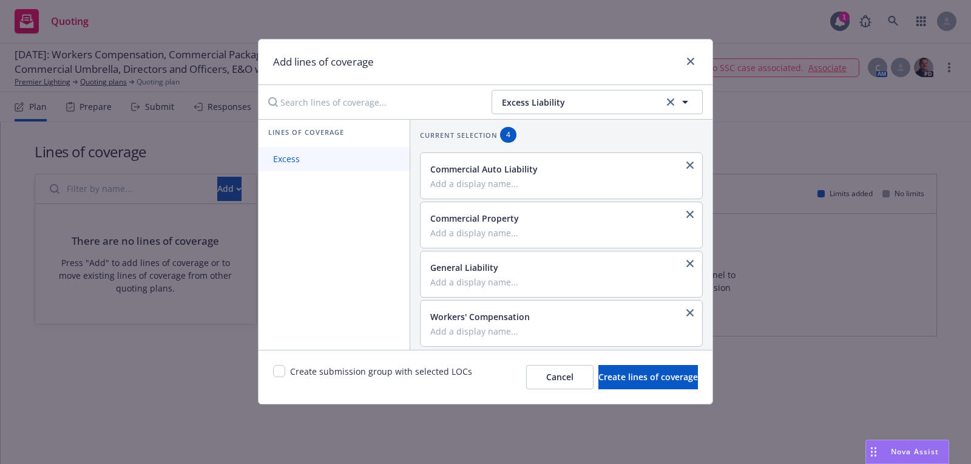
click at [324, 168] on link "Excess" at bounding box center [334, 159] width 151 height 24
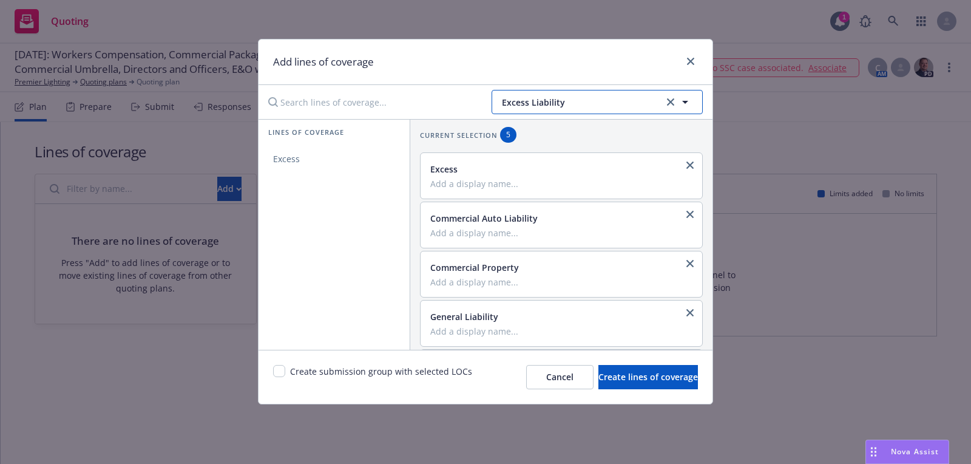
click at [545, 105] on span "Excess Liability" at bounding box center [581, 102] width 158 height 13
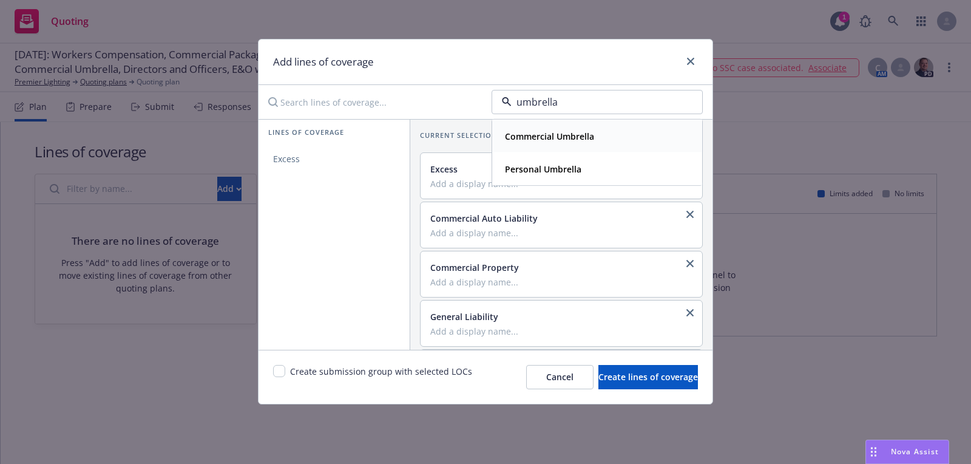
click at [540, 132] on strong "Commercial Umbrella" at bounding box center [549, 136] width 89 height 12
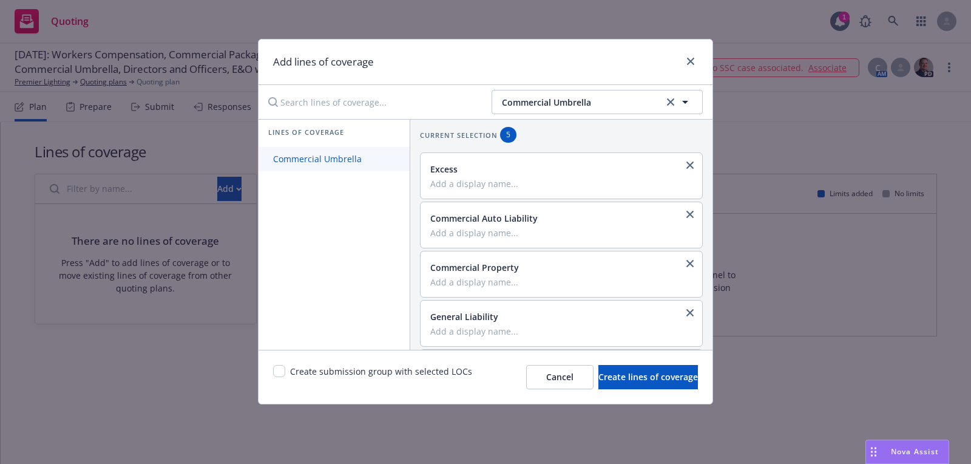
click at [351, 154] on span "Commercial Umbrella" at bounding box center [318, 159] width 118 height 12
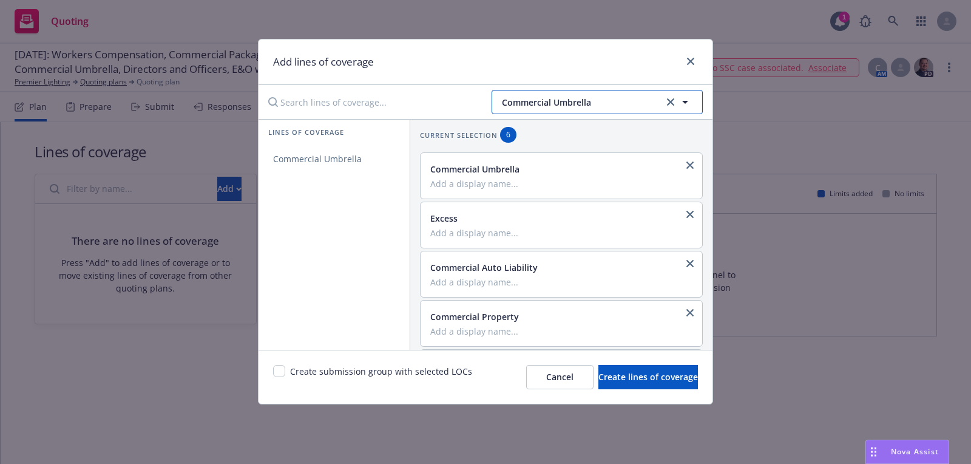
click at [635, 98] on span "Commercial Umbrella" at bounding box center [581, 102] width 158 height 13
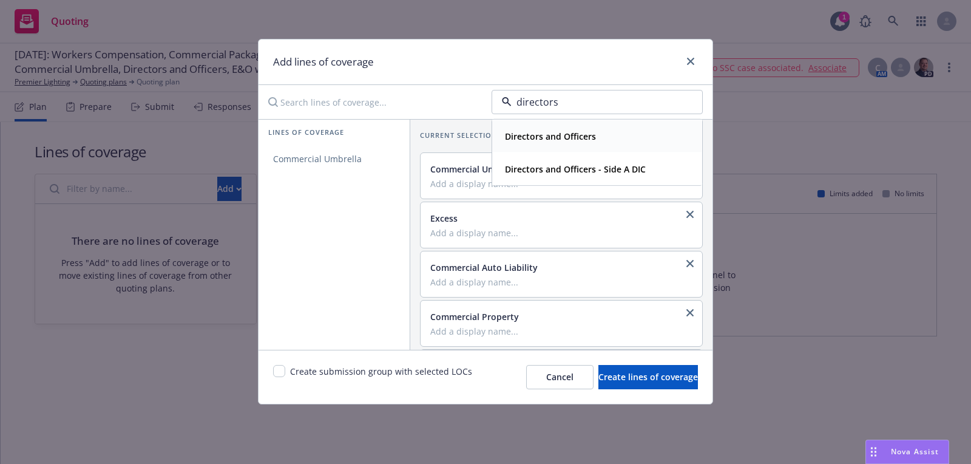
click at [576, 141] on span "Directors and Officers" at bounding box center [550, 136] width 91 height 13
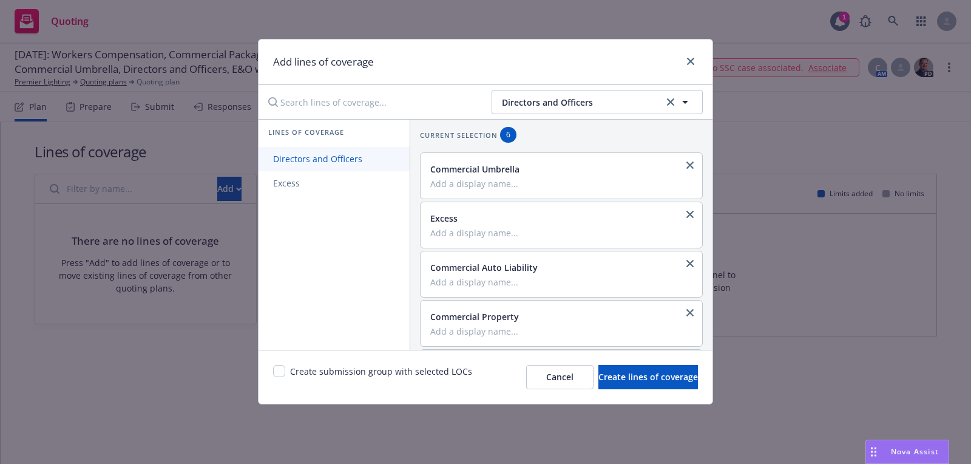
click at [304, 149] on link "Directors and Officers" at bounding box center [334, 159] width 151 height 24
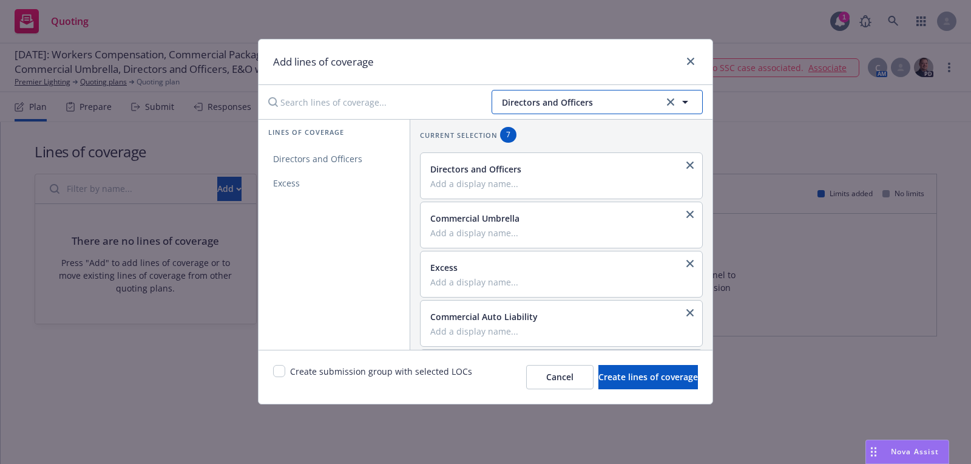
click at [569, 103] on span "Directors and Officers" at bounding box center [581, 102] width 158 height 13
type input "cyber"
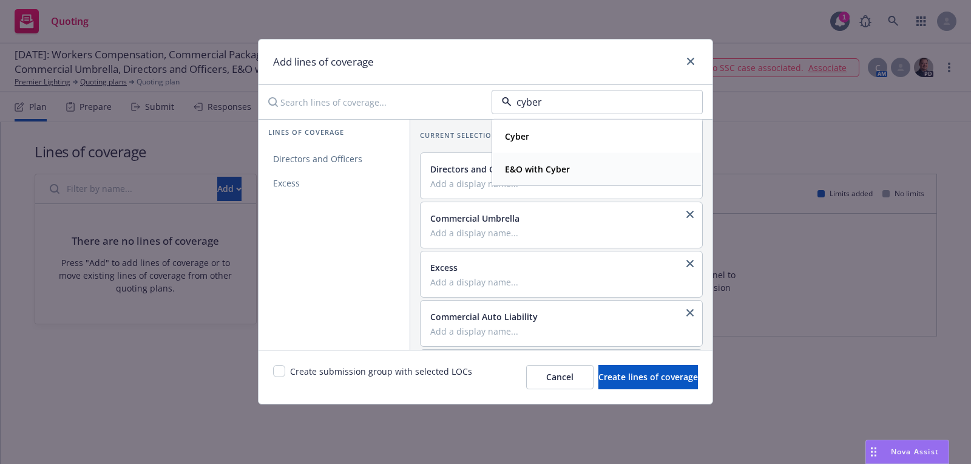
click at [547, 169] on strong "E&O with Cyber" at bounding box center [537, 169] width 65 height 12
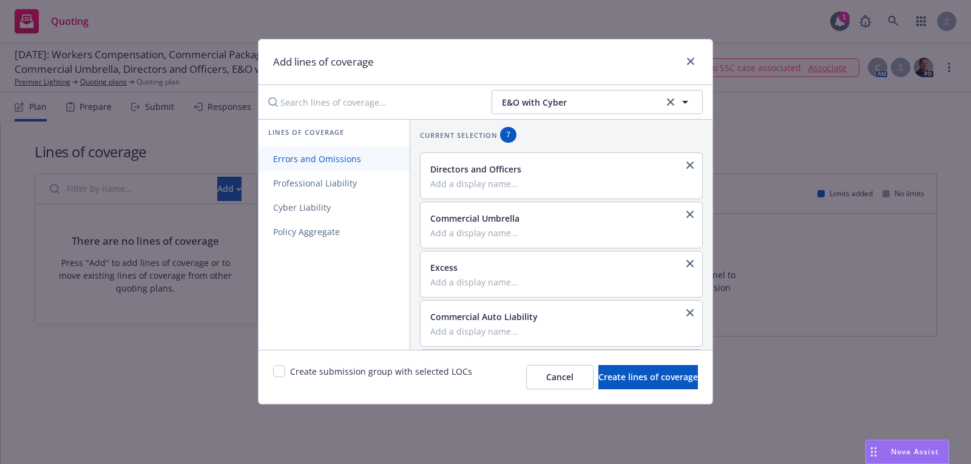
click at [359, 161] on span "Errors and Omissions" at bounding box center [317, 159] width 117 height 12
click at [356, 201] on link "Cyber Liability" at bounding box center [334, 207] width 151 height 24
click at [285, 371] on div "Create submission group with selected LOCs" at bounding box center [372, 377] width 199 height 24
click at [279, 371] on input "checkbox" at bounding box center [279, 371] width 12 height 12
checkbox input "true"
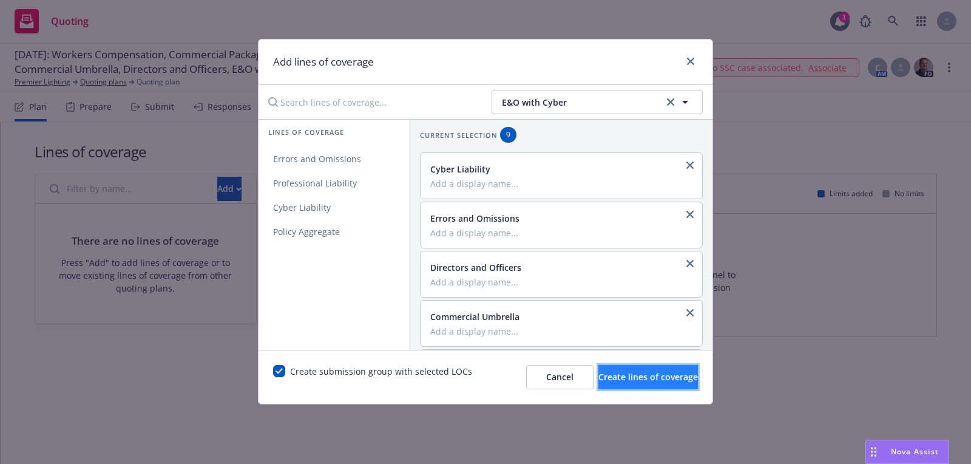
click at [605, 379] on span "Create lines of coverage" at bounding box center [648, 377] width 100 height 12
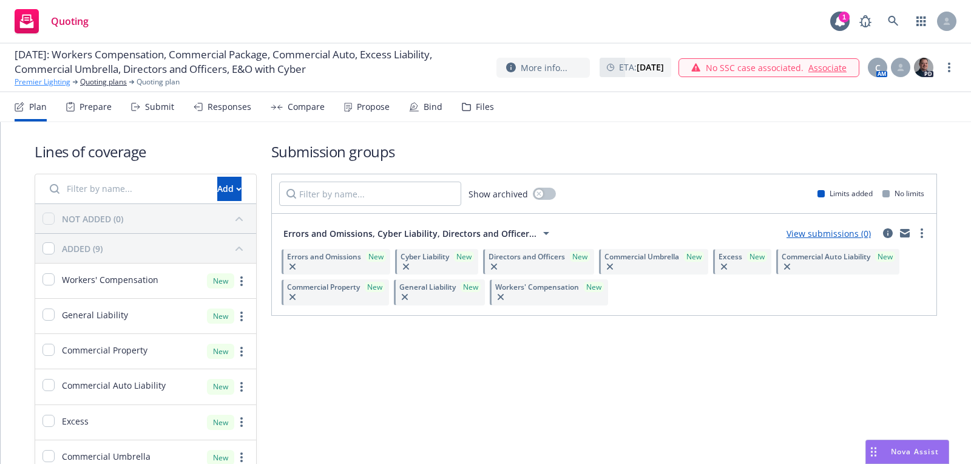
click at [56, 76] on link "Premier Lighting" at bounding box center [43, 81] width 56 height 11
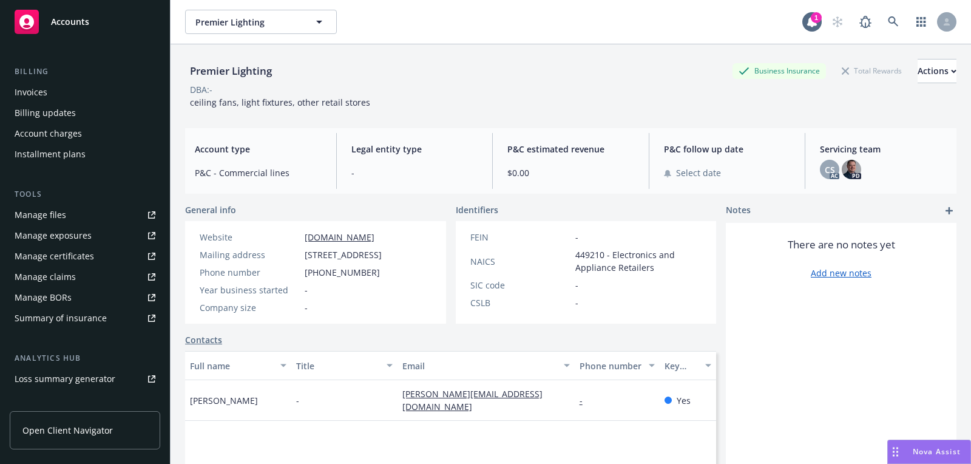
scroll to position [326, 0]
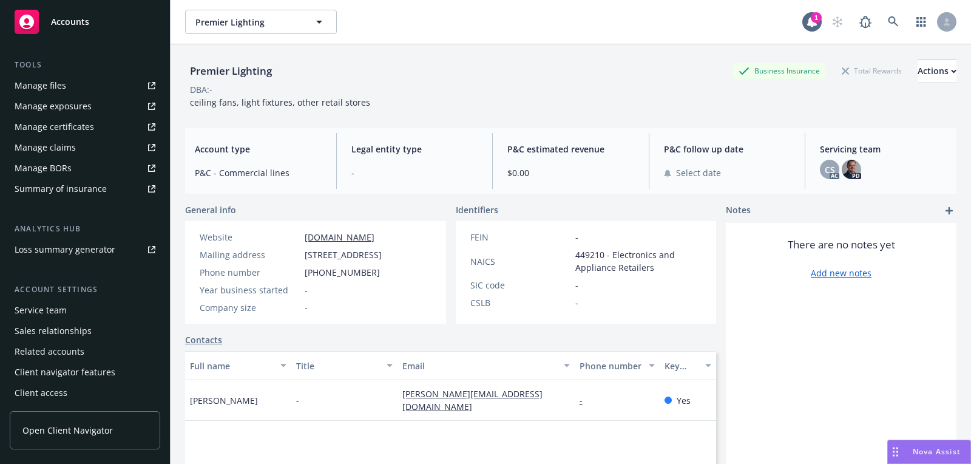
click at [61, 308] on div "Service team" at bounding box center [41, 309] width 52 height 19
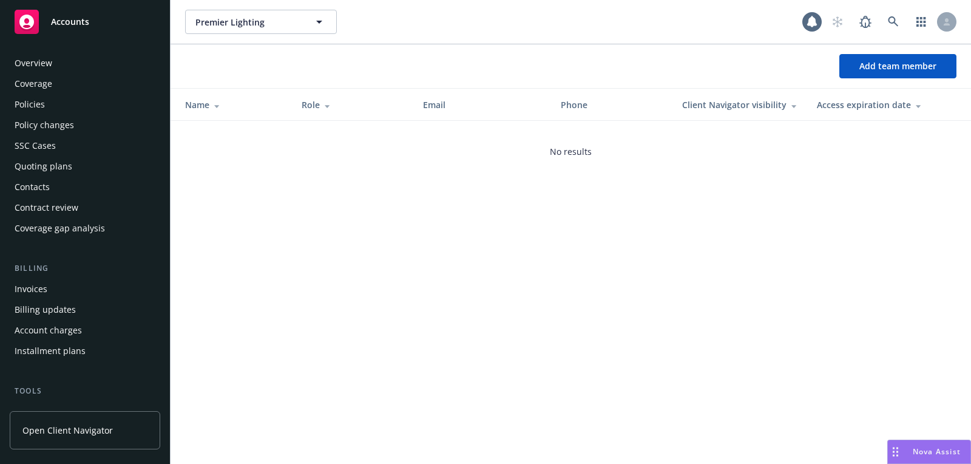
scroll to position [326, 0]
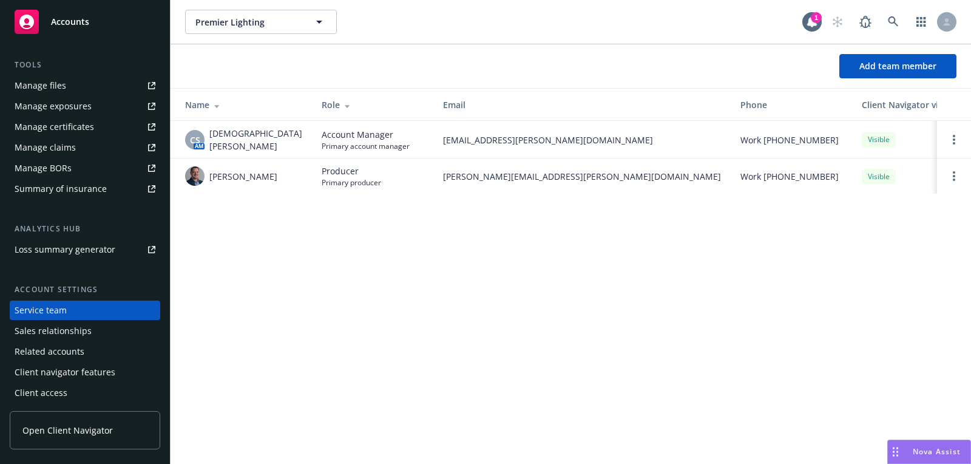
click at [874, 78] on div "Add team member" at bounding box center [571, 66] width 800 height 44
click at [873, 72] on button "Add team member" at bounding box center [897, 66] width 117 height 24
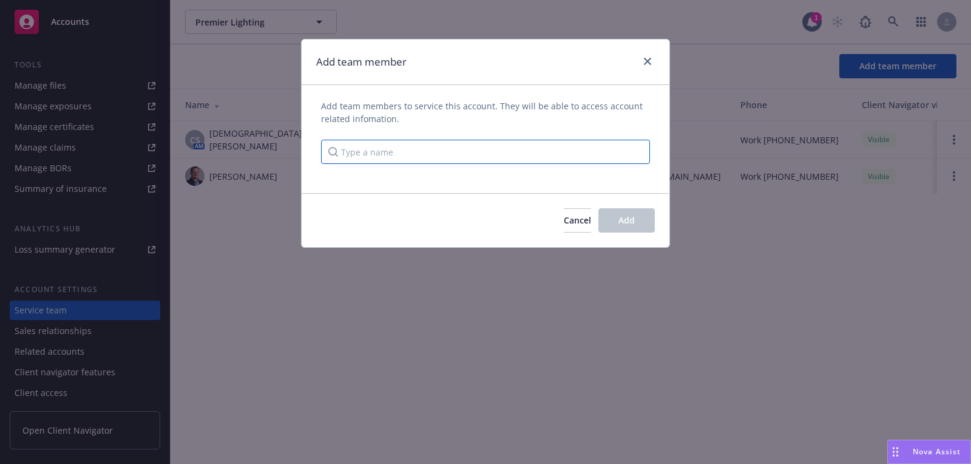
click at [422, 150] on input "Type a name" at bounding box center [485, 152] width 329 height 24
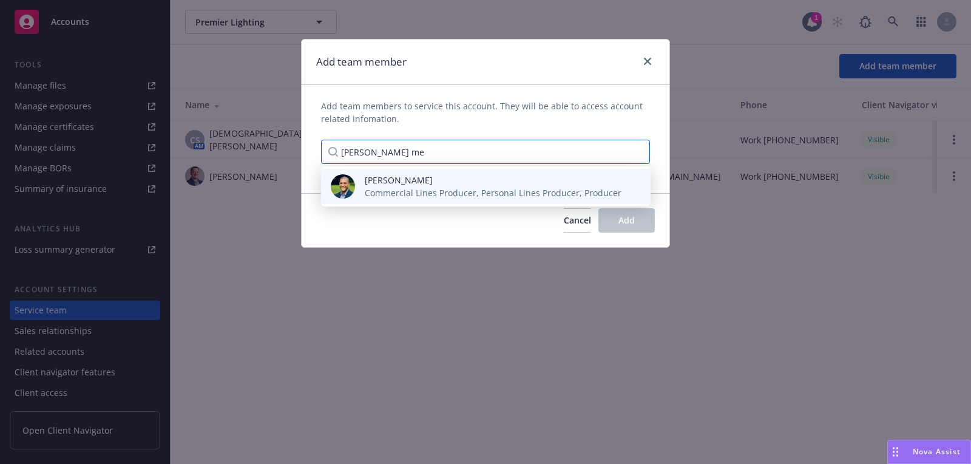
type input "justin me"
click at [527, 197] on span "Commercial Lines Producer, Personal Lines Producer, Producer" at bounding box center [493, 192] width 257 height 13
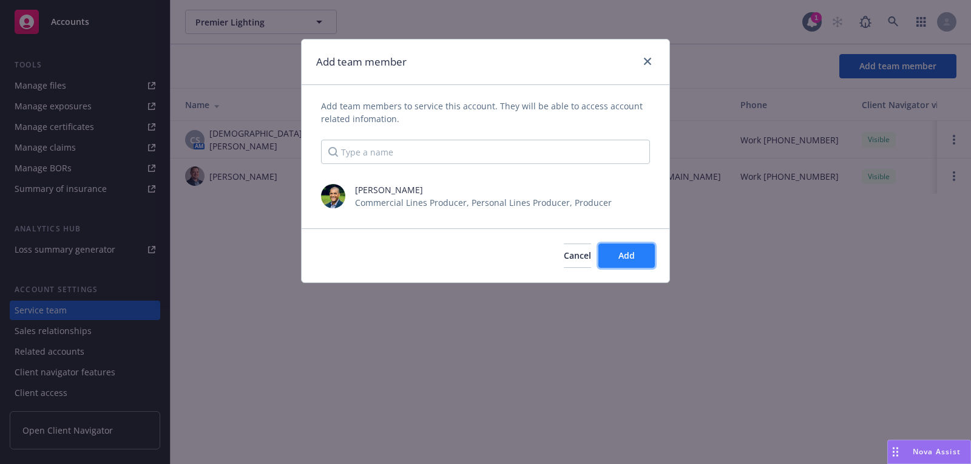
click at [643, 263] on button "Add" at bounding box center [626, 255] width 56 height 24
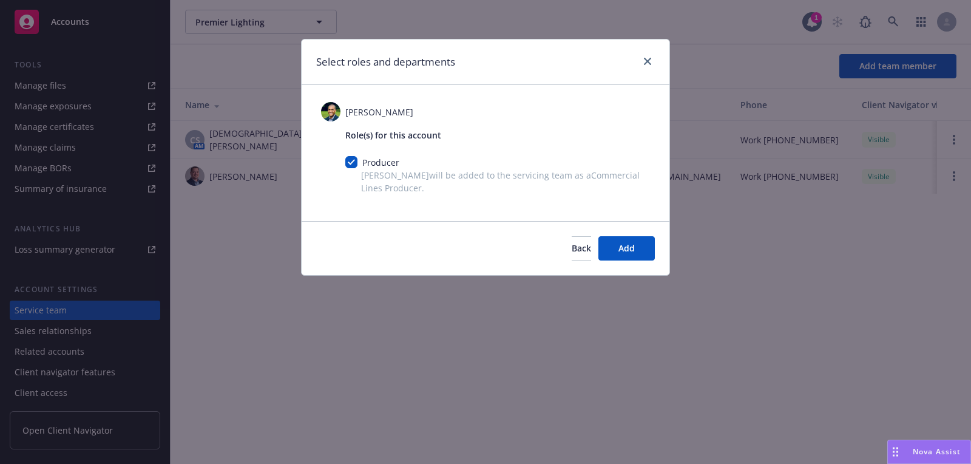
click at [648, 260] on div "Back Add" at bounding box center [486, 248] width 368 height 54
click at [644, 254] on button "Add" at bounding box center [626, 248] width 56 height 24
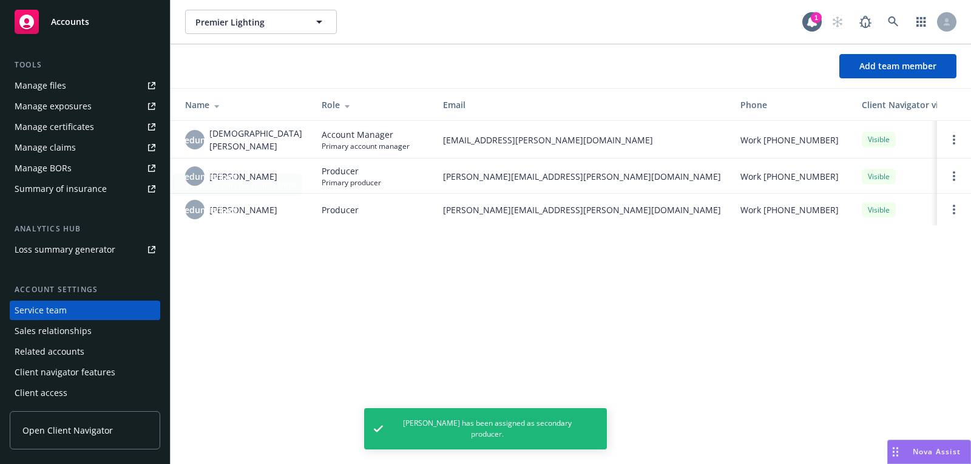
scroll to position [0, 0]
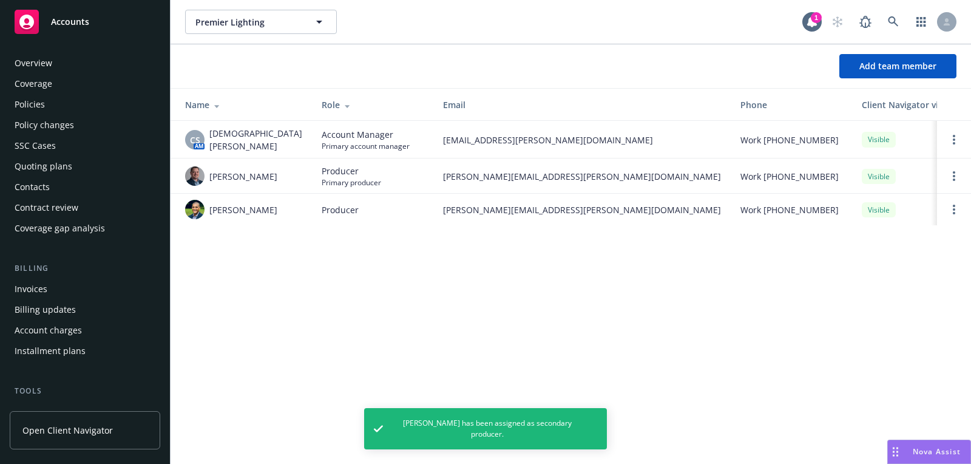
click at [92, 69] on div "Overview" at bounding box center [85, 62] width 141 height 19
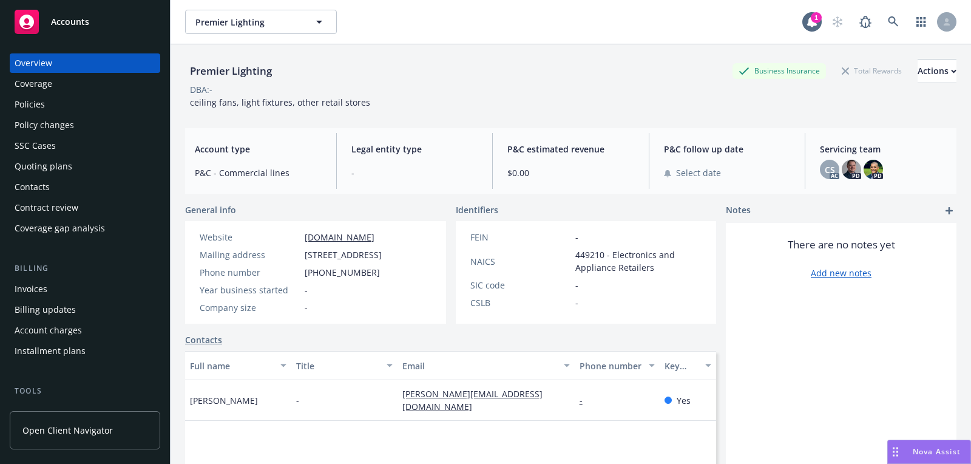
click at [91, 30] on div "Accounts" at bounding box center [85, 22] width 141 height 24
